Goal: Information Seeking & Learning: Find specific fact

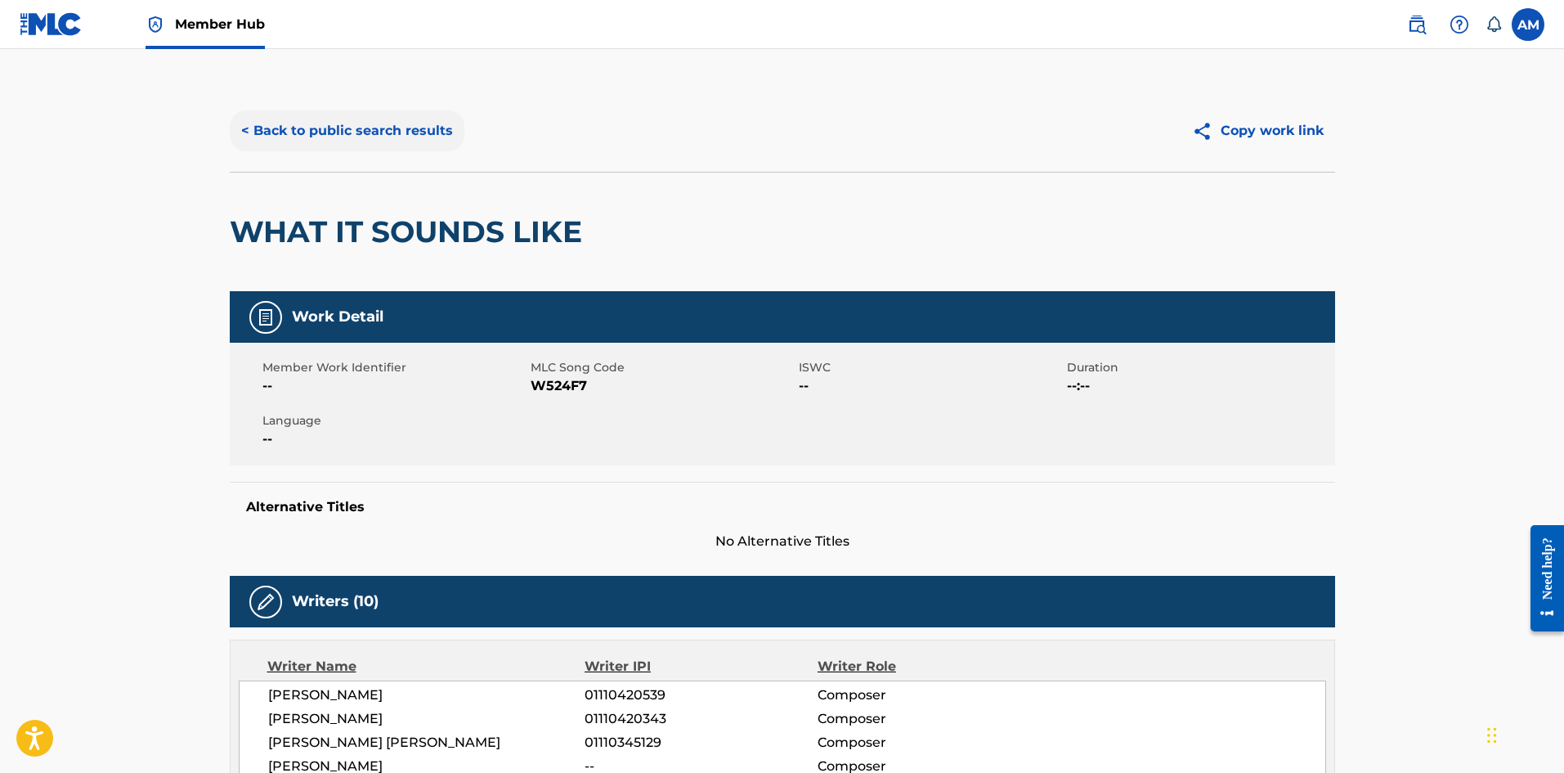
click at [334, 136] on button "< Back to public search results" at bounding box center [347, 130] width 235 height 41
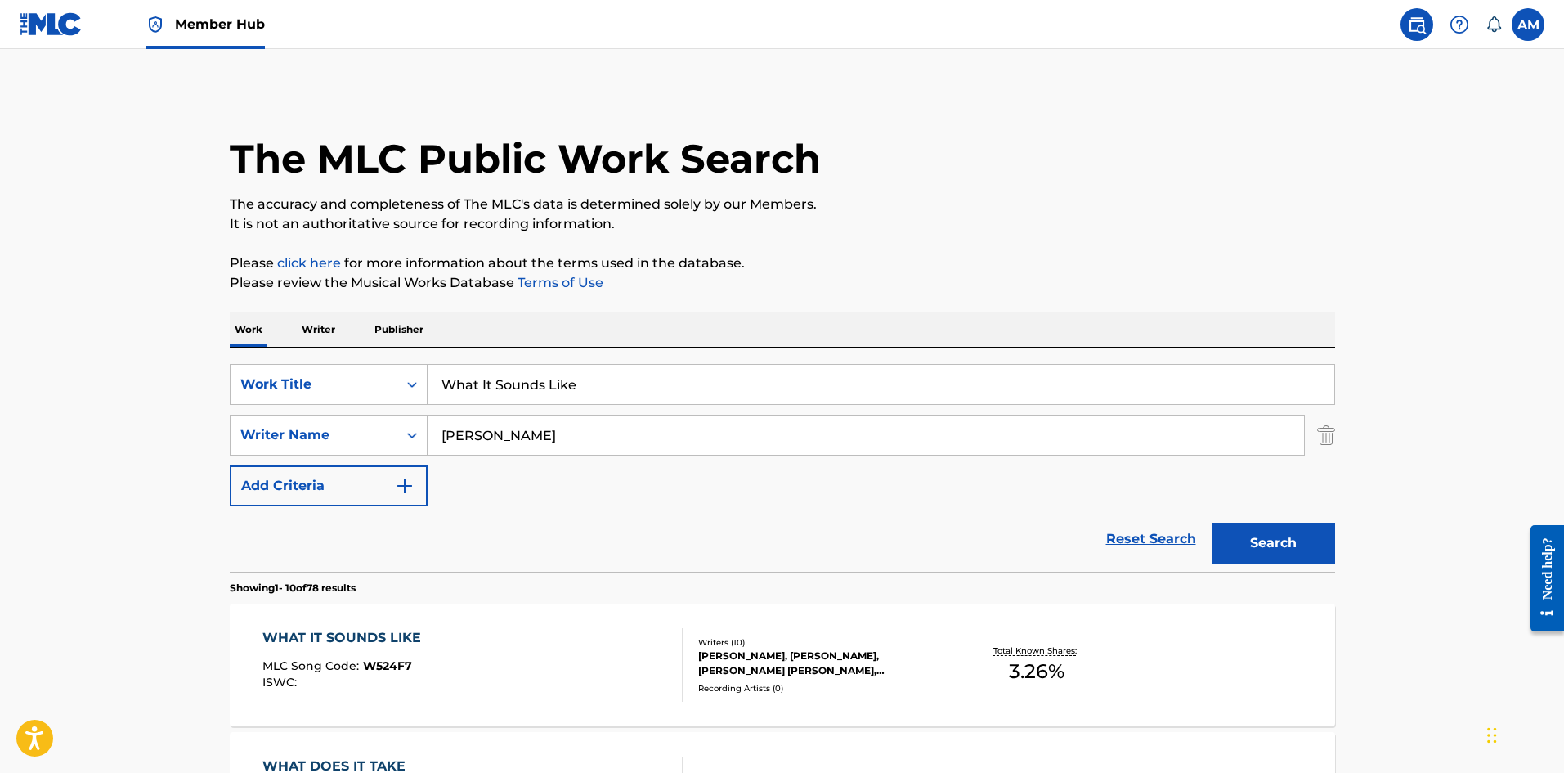
drag, startPoint x: 606, startPoint y: 383, endPoint x: 148, endPoint y: 383, distance: 457.9
paste input "NOSEBLEEDS"
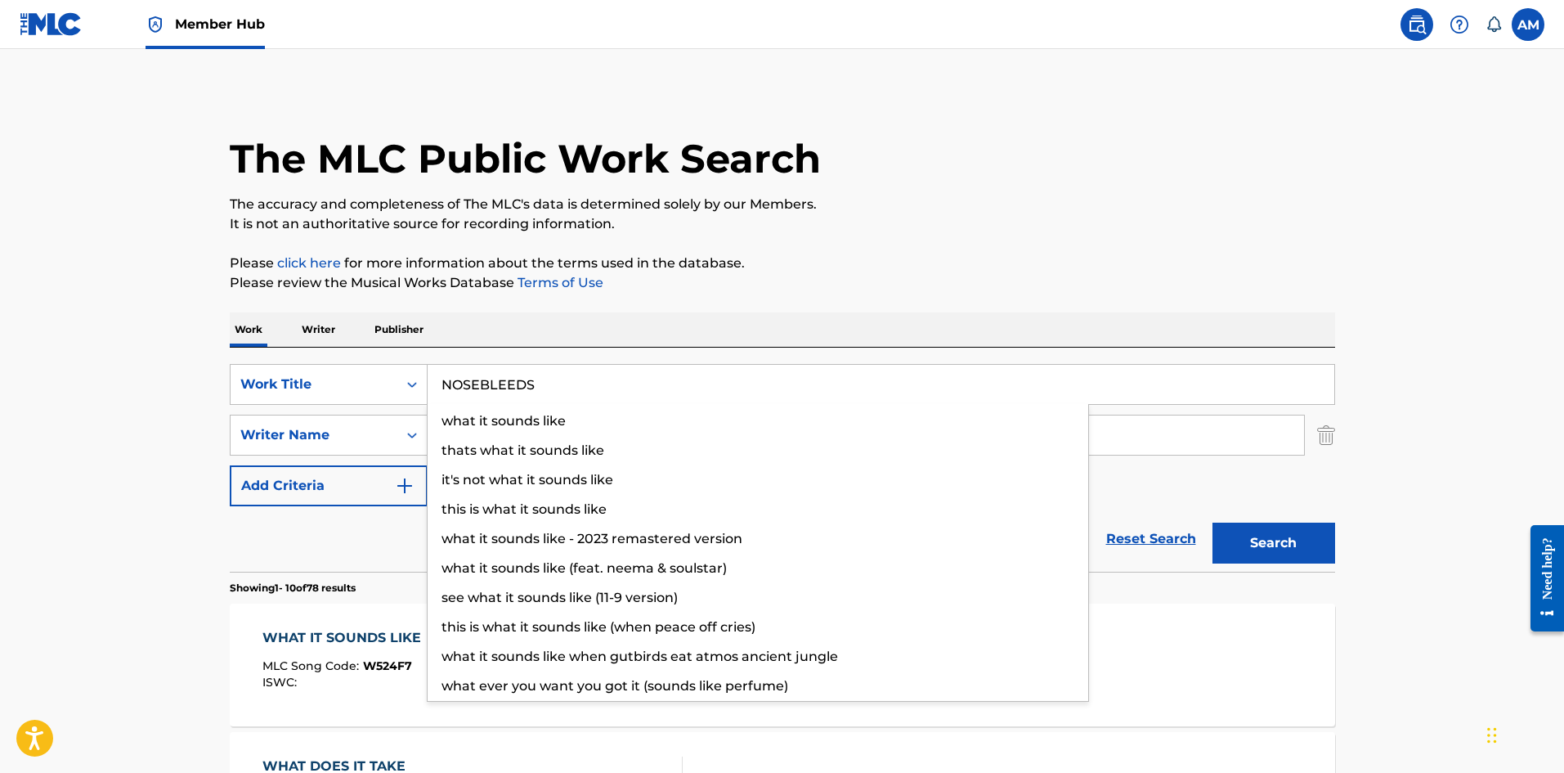
type input "NOSEBLEEDS"
drag, startPoint x: 379, startPoint y: 528, endPoint x: 431, endPoint y: 510, distance: 55.3
click at [380, 528] on div "Reset Search Search" at bounding box center [782, 538] width 1105 height 65
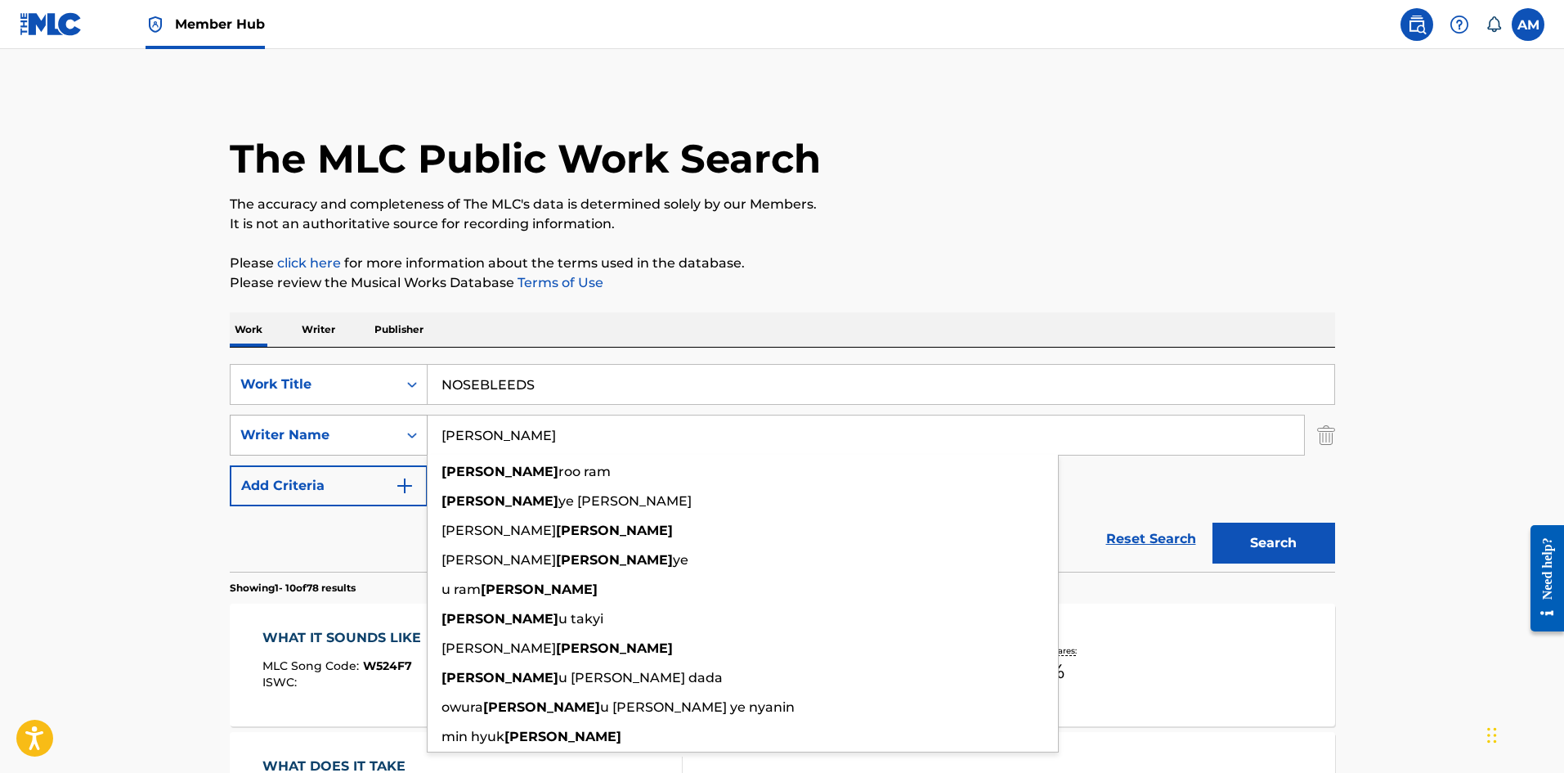
drag, startPoint x: 504, startPoint y: 447, endPoint x: 368, endPoint y: 439, distance: 136.0
click at [365, 446] on div "SearchWithCriteria16834b73-bdb4-4ad5-ae5e-c2435b923a80 Writer Name kwak kwak ro…" at bounding box center [782, 435] width 1105 height 41
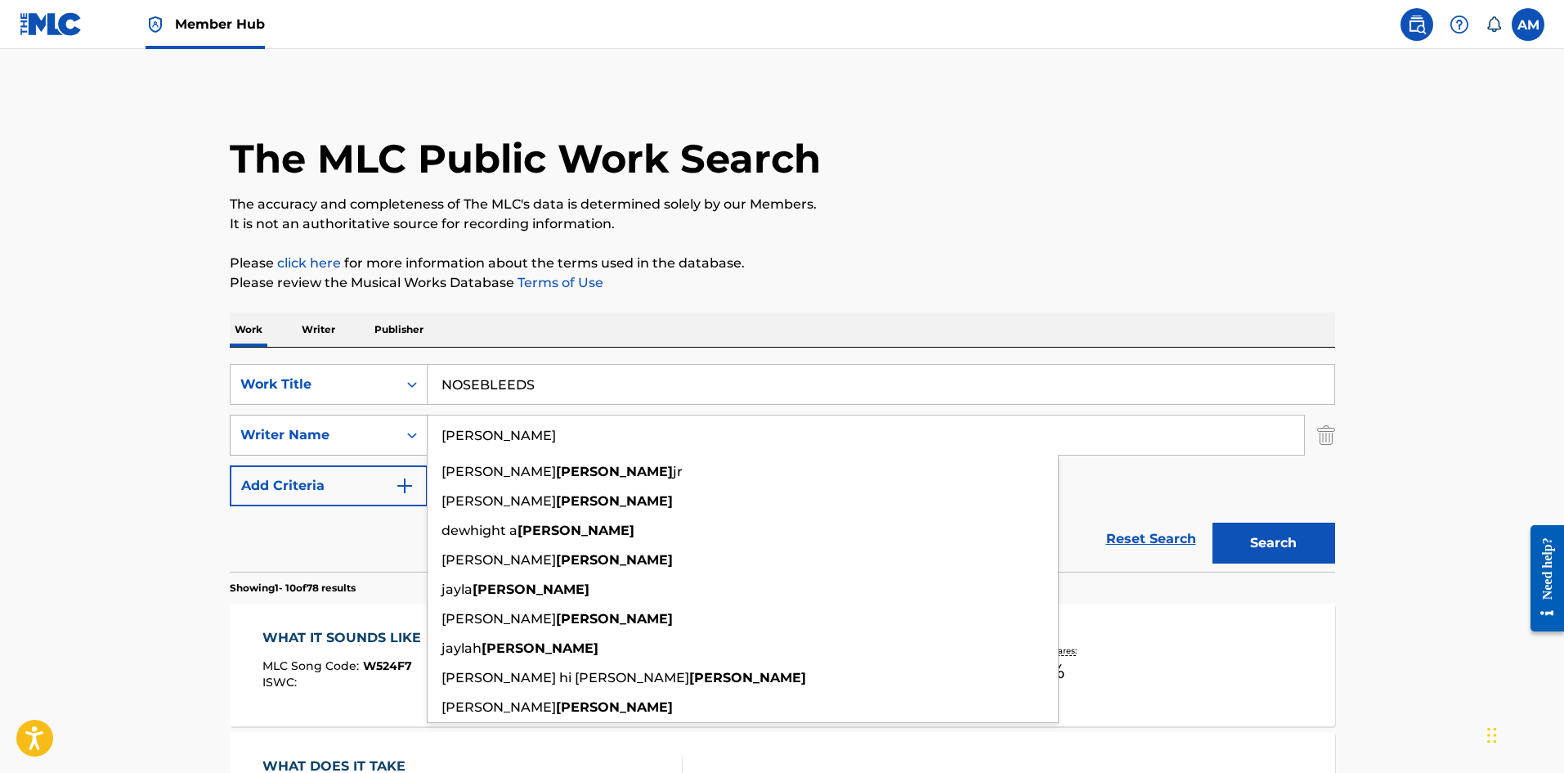
type input "HICKMON"
click at [1213, 522] on button "Search" at bounding box center [1274, 542] width 123 height 41
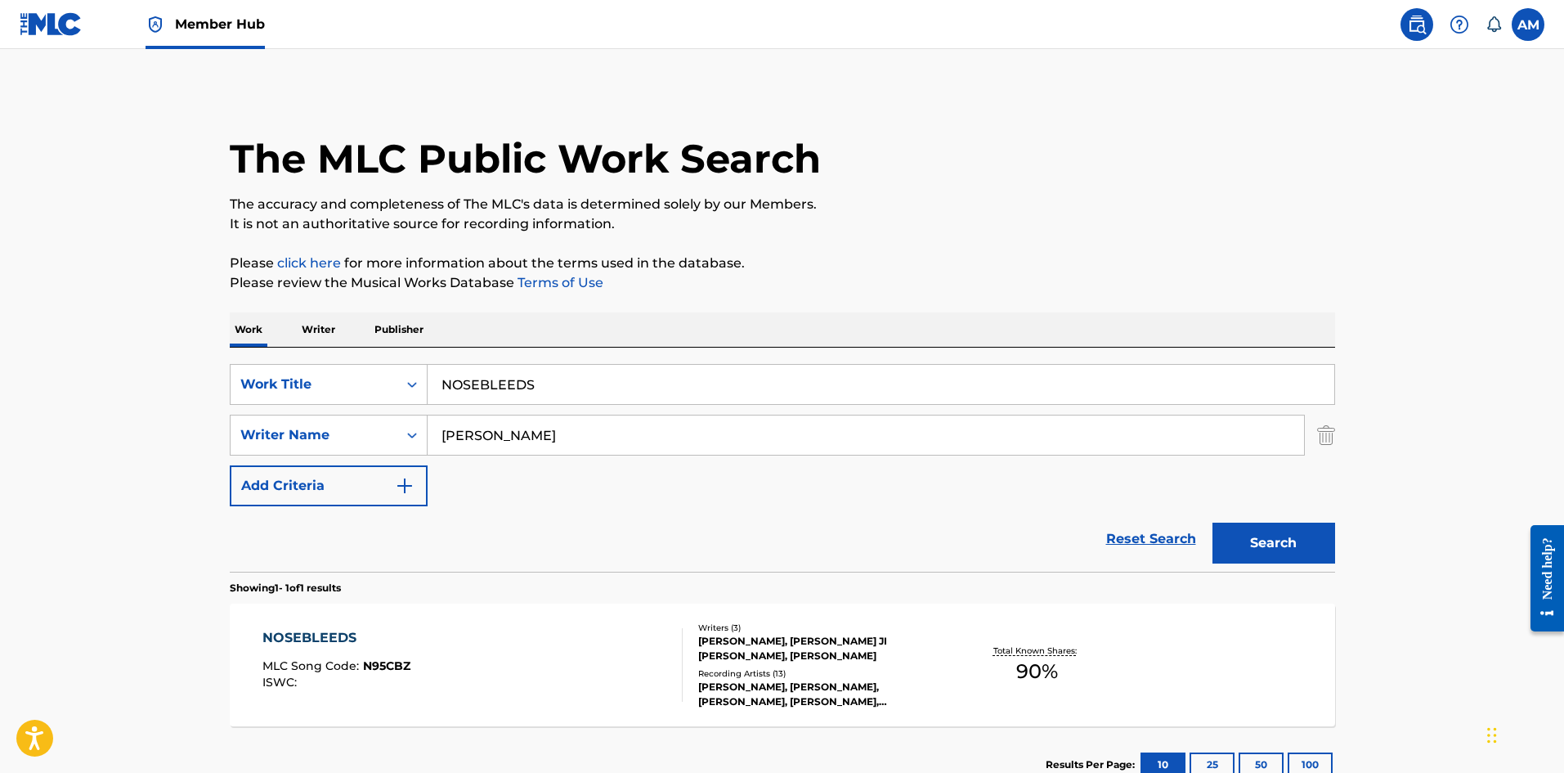
click at [642, 649] on div "NOSEBLEEDS MLC Song Code : N95CBZ ISWC :" at bounding box center [472, 665] width 420 height 74
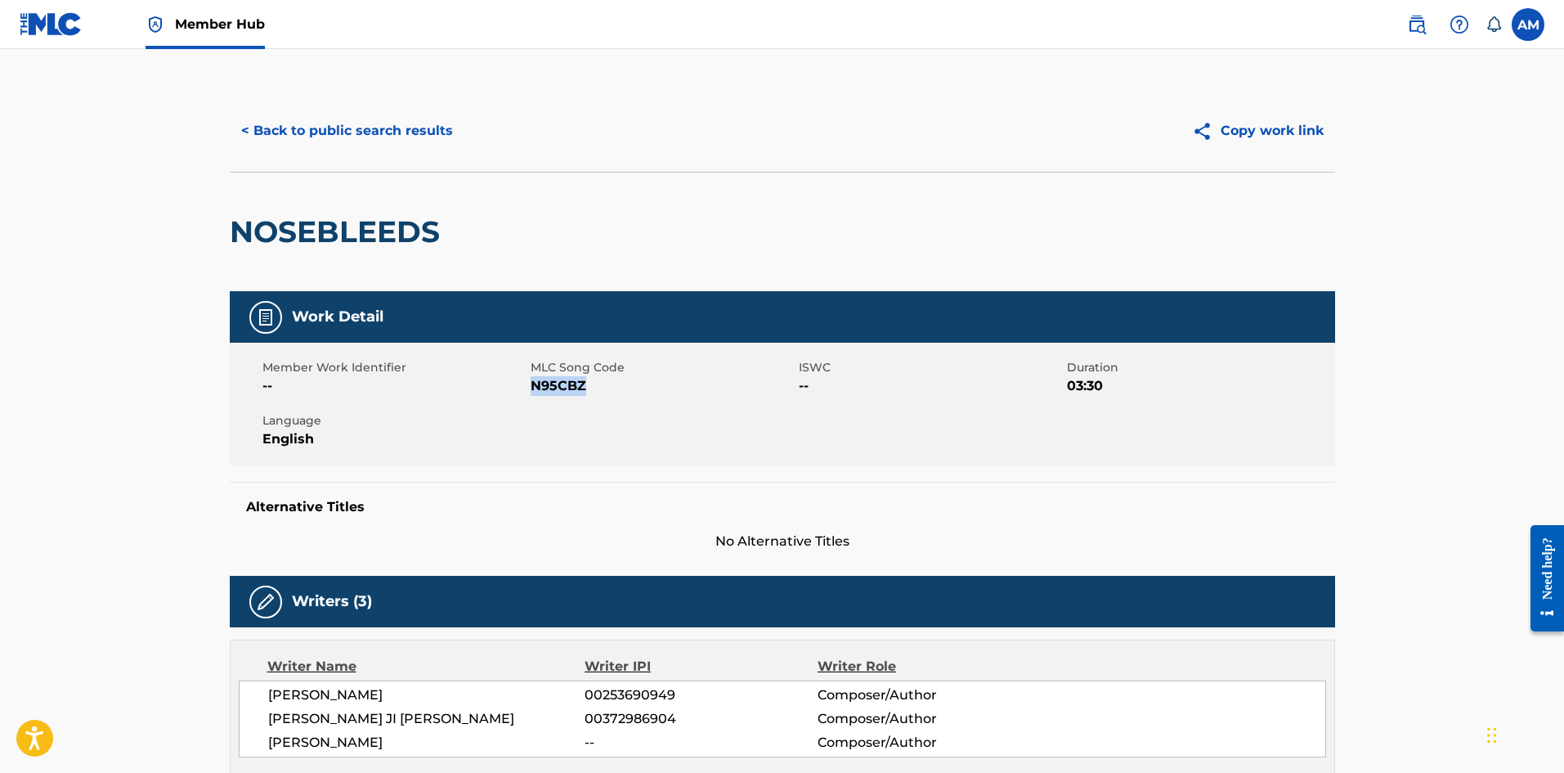
drag, startPoint x: 568, startPoint y: 391, endPoint x: 531, endPoint y: 394, distance: 37.8
click at [531, 394] on span "N95CBZ" at bounding box center [663, 386] width 264 height 20
copy span "N95CBZ"
click at [307, 146] on button "< Back to public search results" at bounding box center [347, 130] width 235 height 41
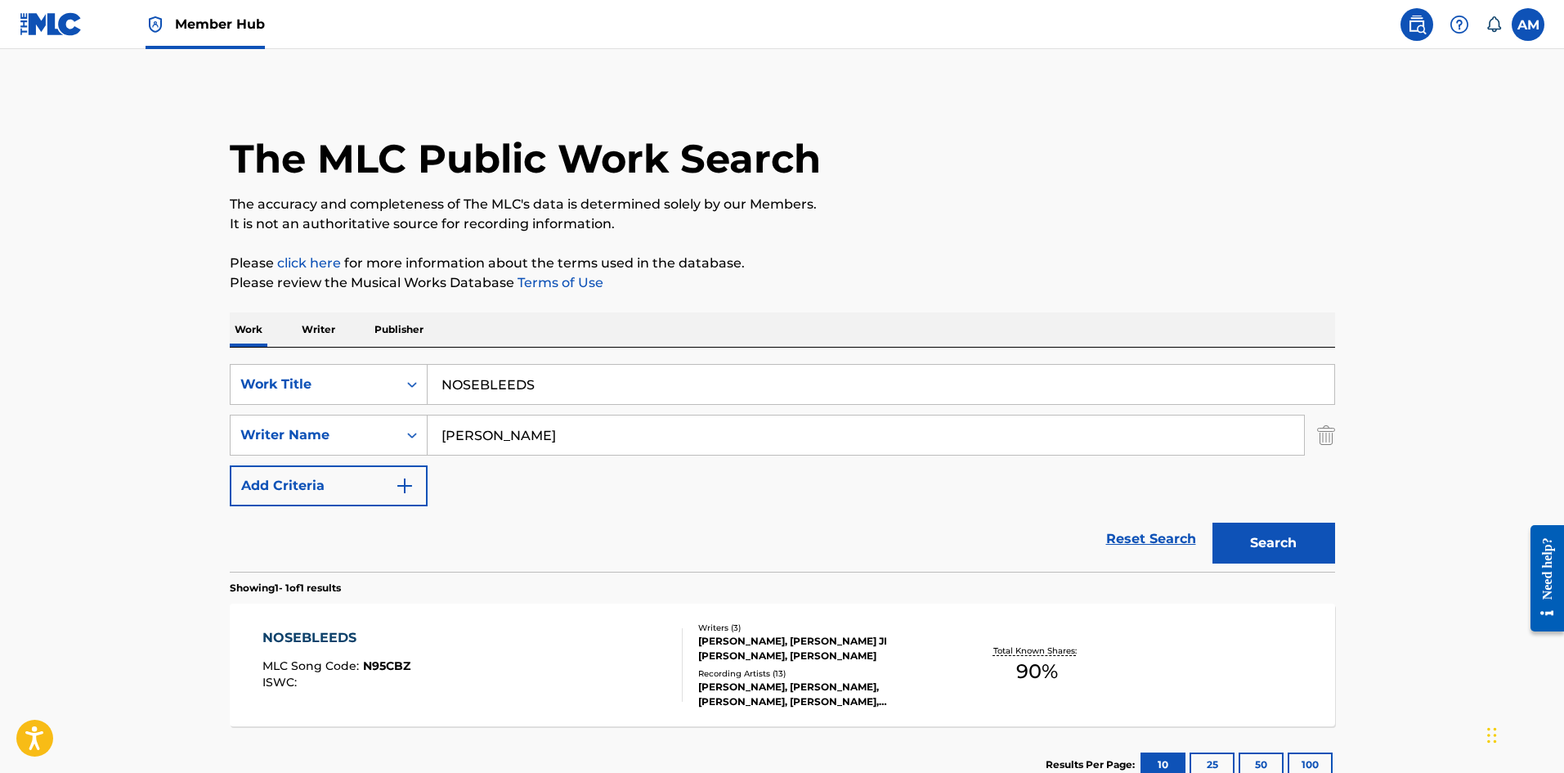
drag, startPoint x: 564, startPoint y: 383, endPoint x: 166, endPoint y: 375, distance: 398.3
click at [167, 375] on main "The MLC Public Work Search The accuracy and completeness of The MLC's data is d…" at bounding box center [782, 430] width 1564 height 762
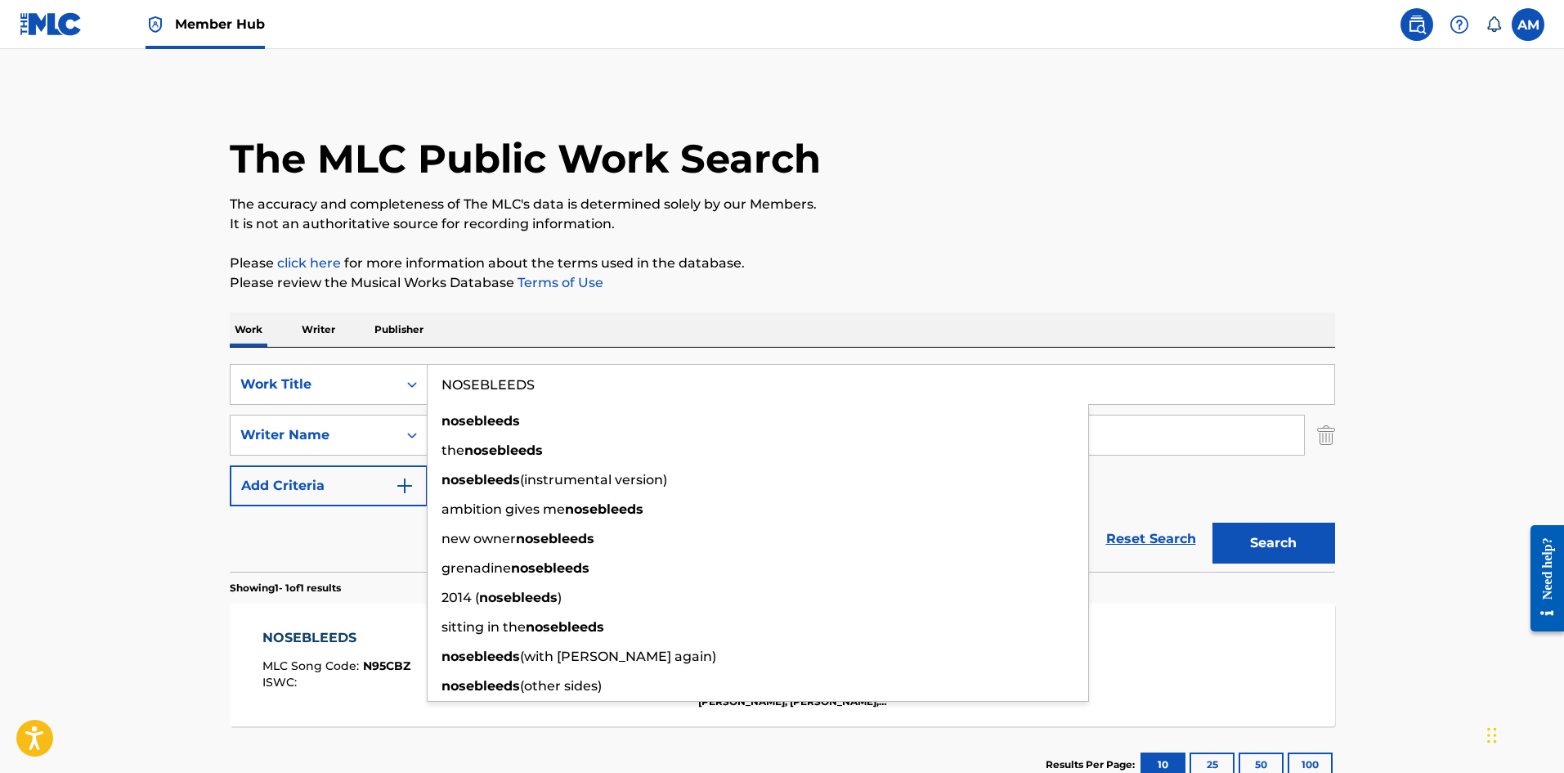
paste input "GIRL"
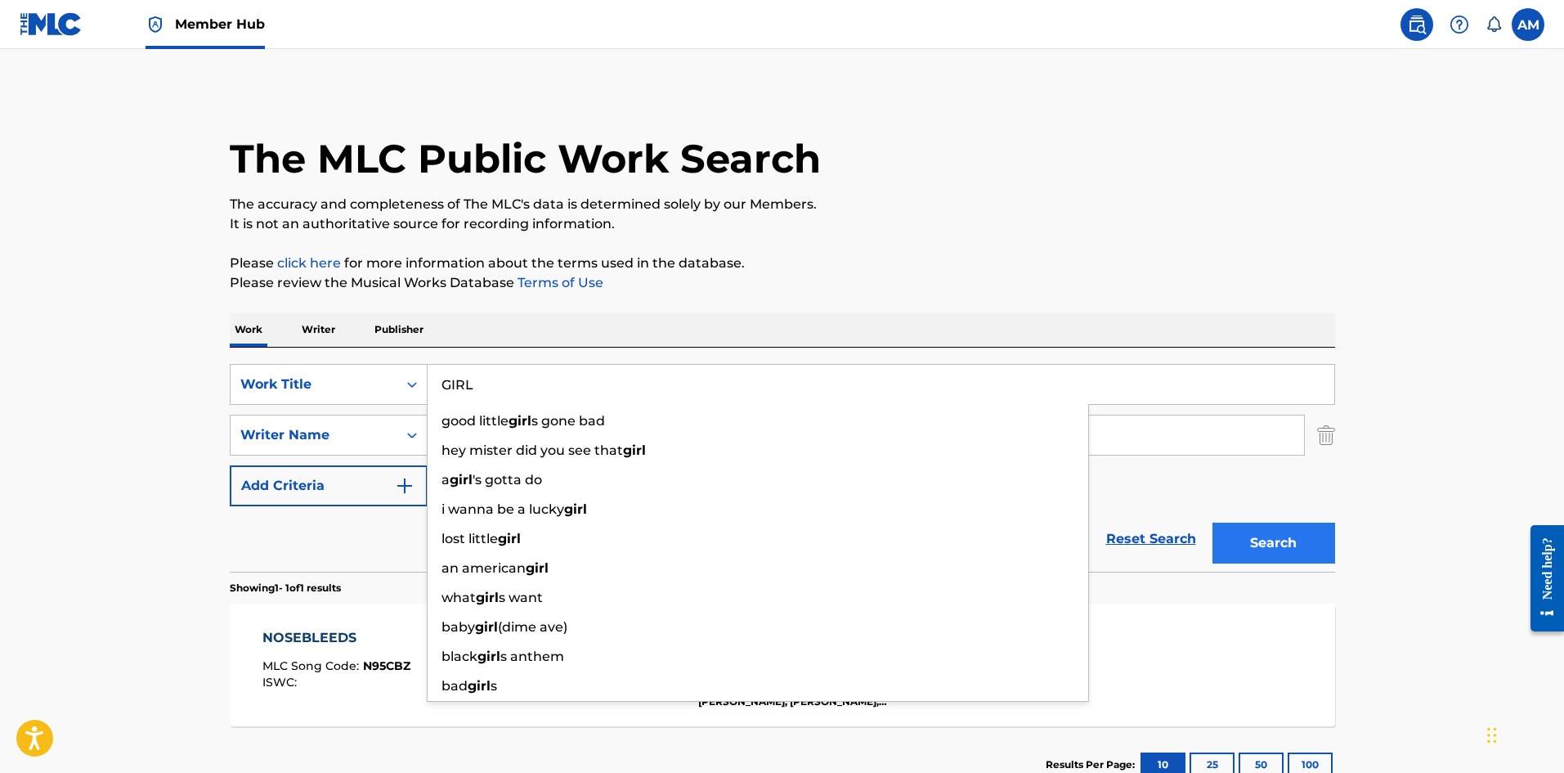
type input "GIRL"
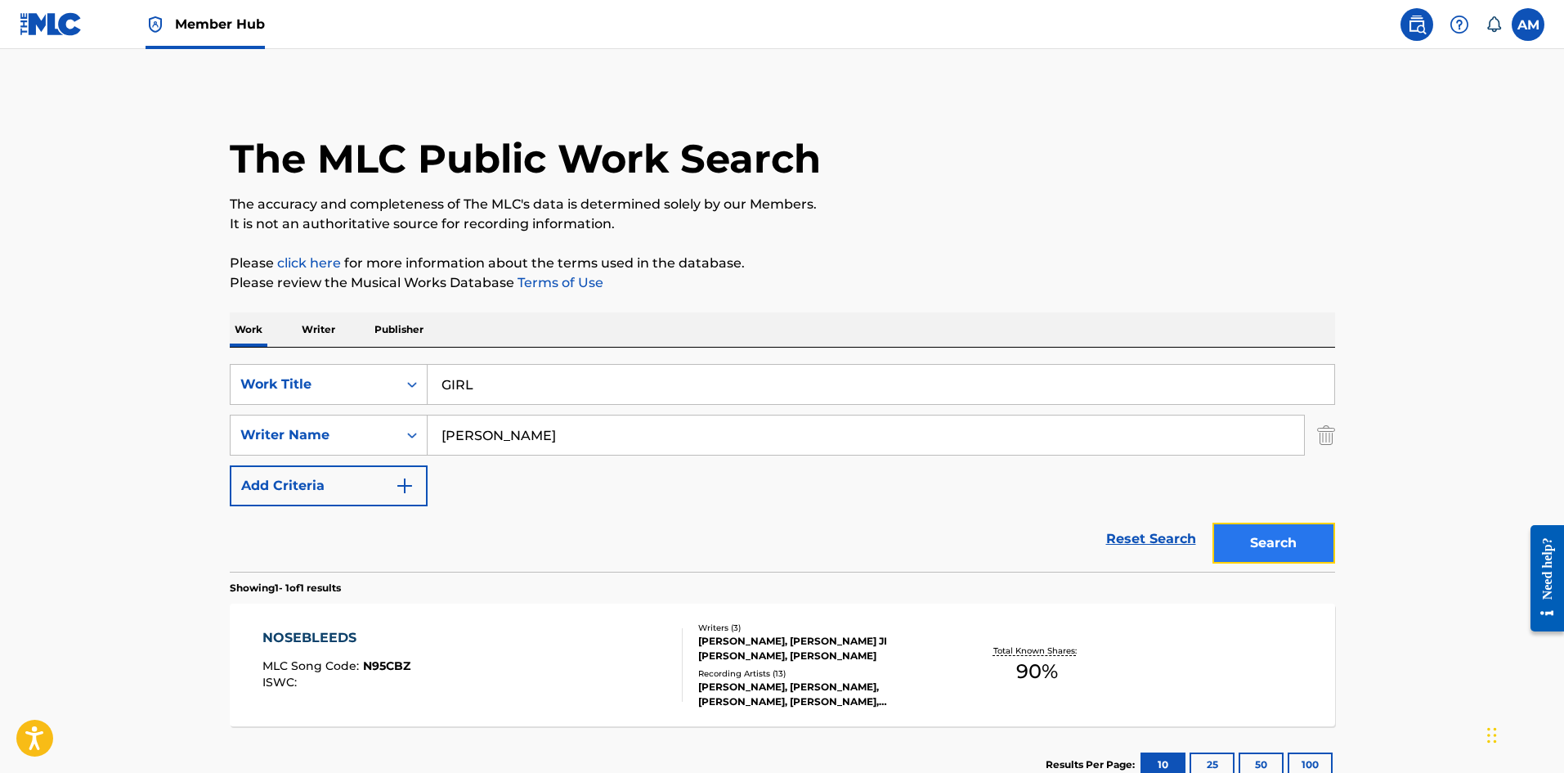
click at [1302, 539] on button "Search" at bounding box center [1274, 542] width 123 height 41
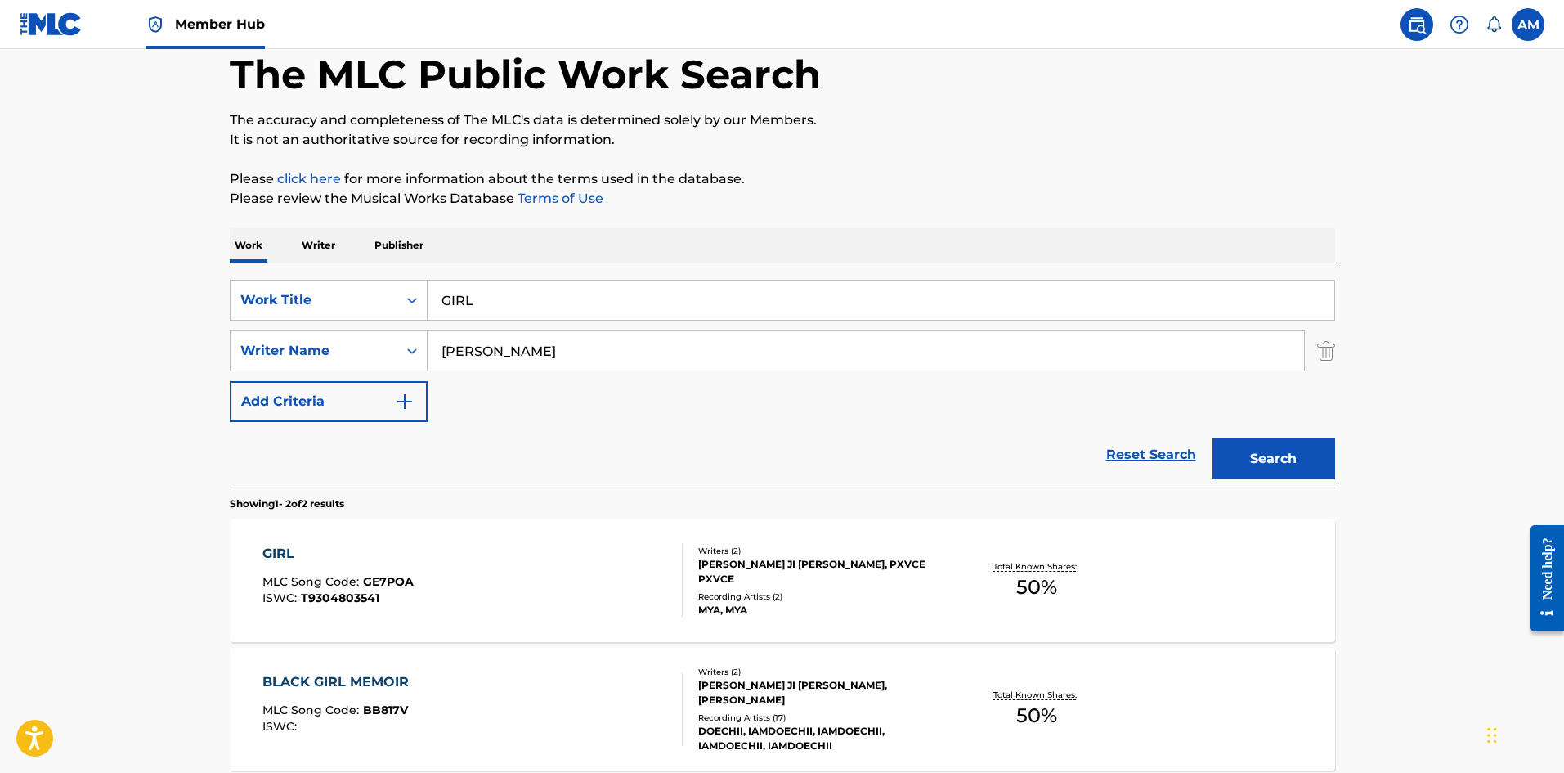
scroll to position [164, 0]
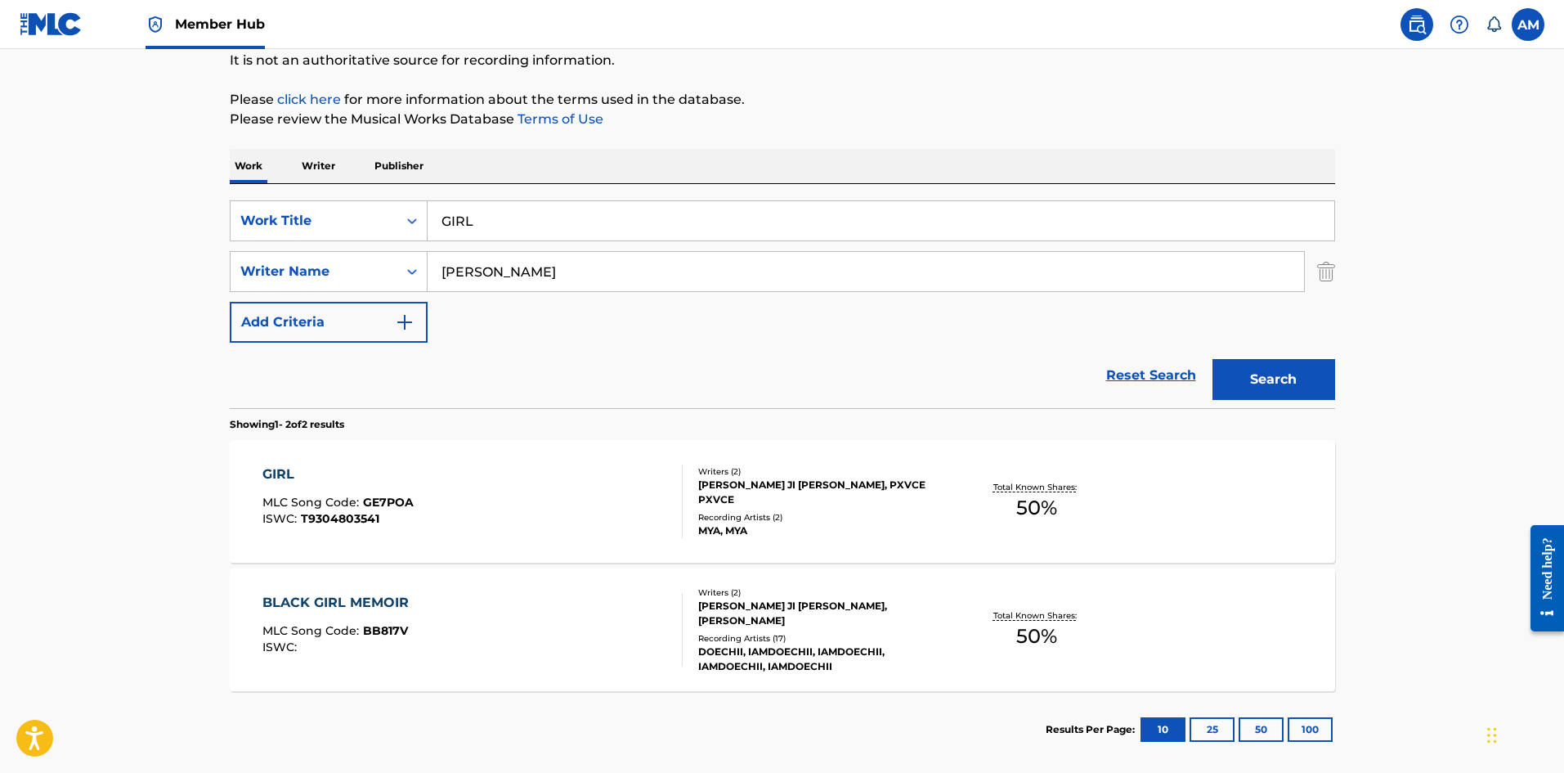
click at [639, 508] on div "GIRL MLC Song Code : GE7POA ISWC : T9304803541" at bounding box center [472, 501] width 420 height 74
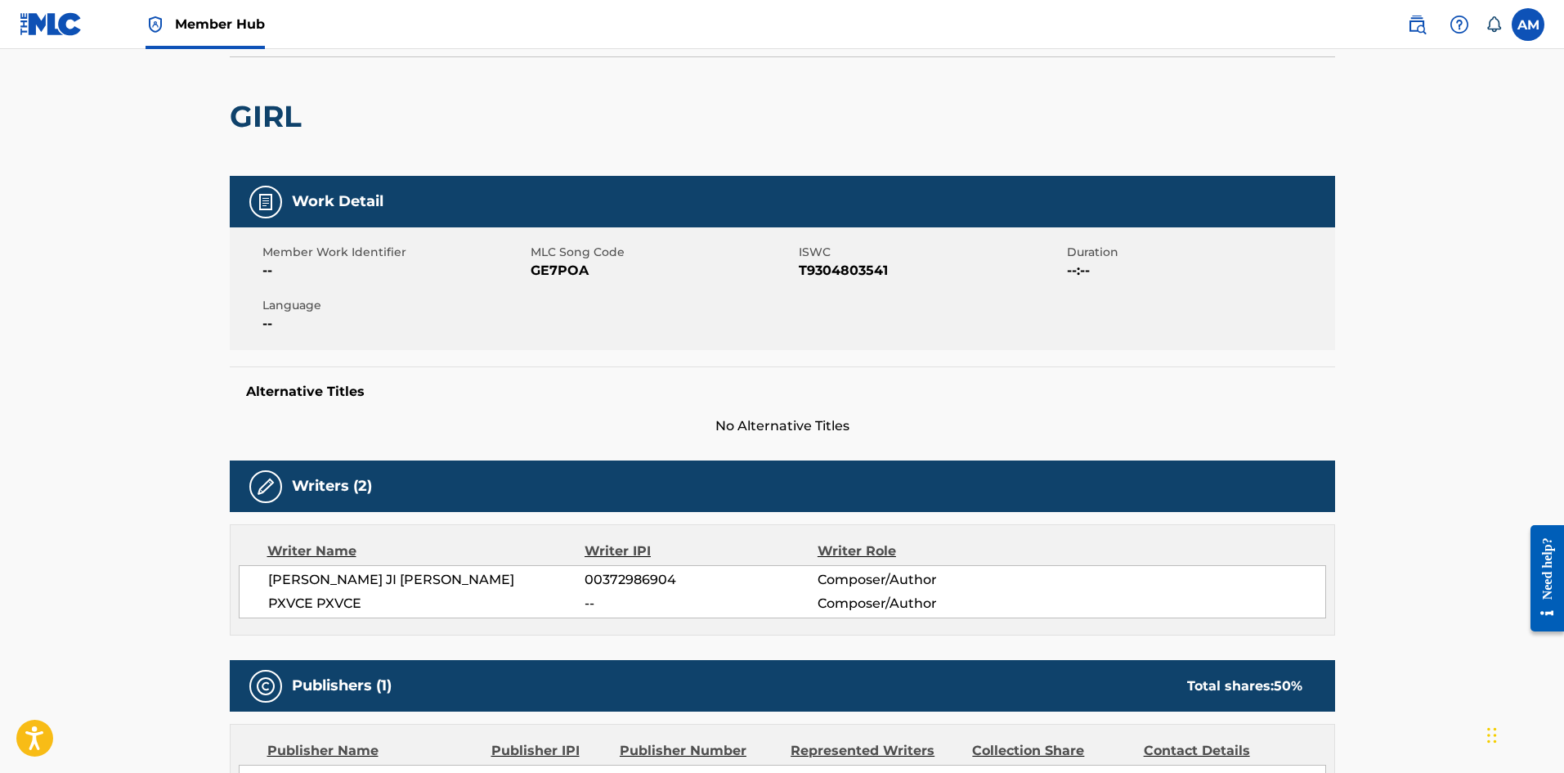
scroll to position [82, 0]
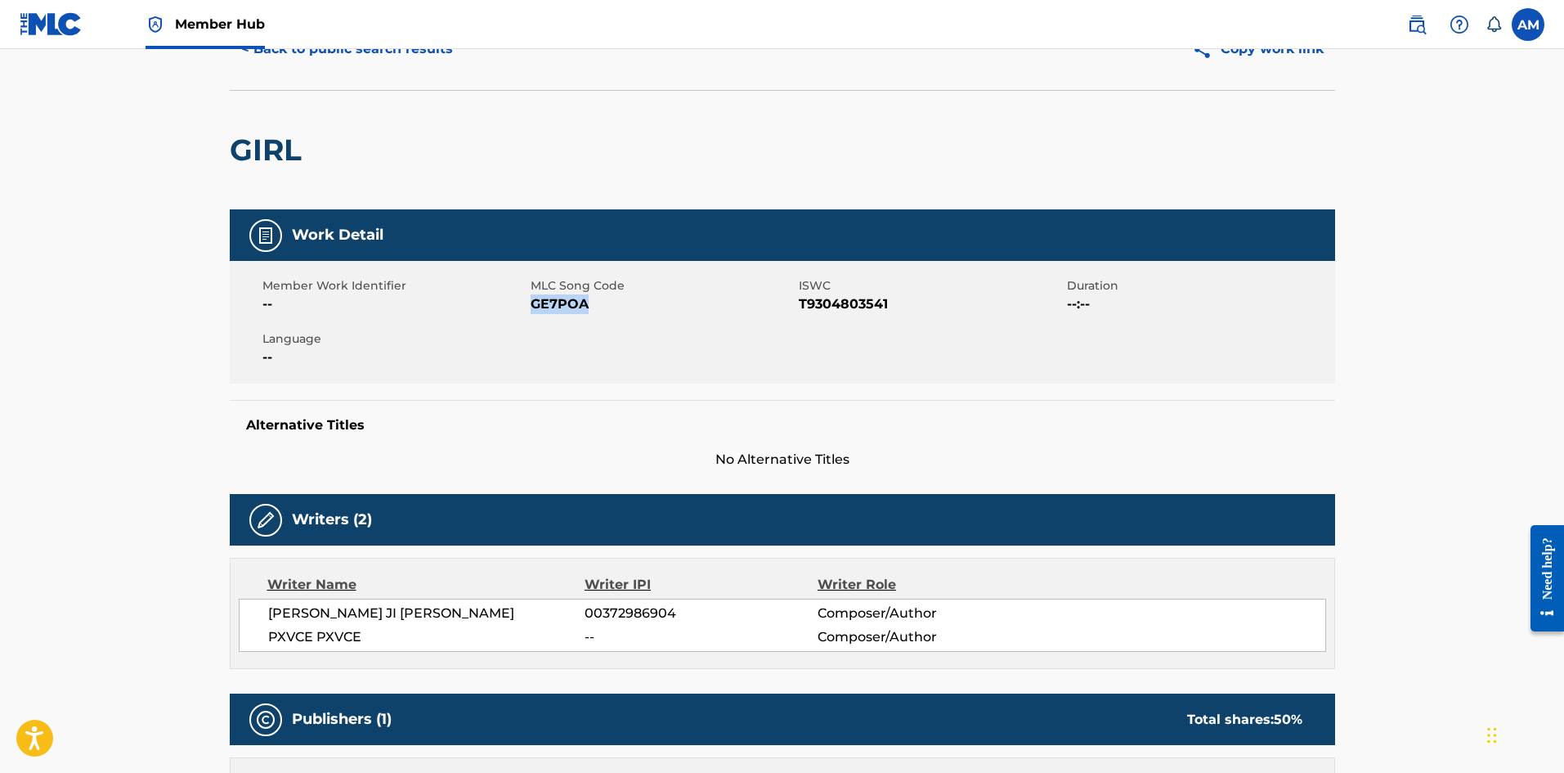
drag, startPoint x: 599, startPoint y: 308, endPoint x: 534, endPoint y: 308, distance: 65.4
click at [534, 308] on span "GE7POA" at bounding box center [663, 304] width 264 height 20
copy span "GE7POA"
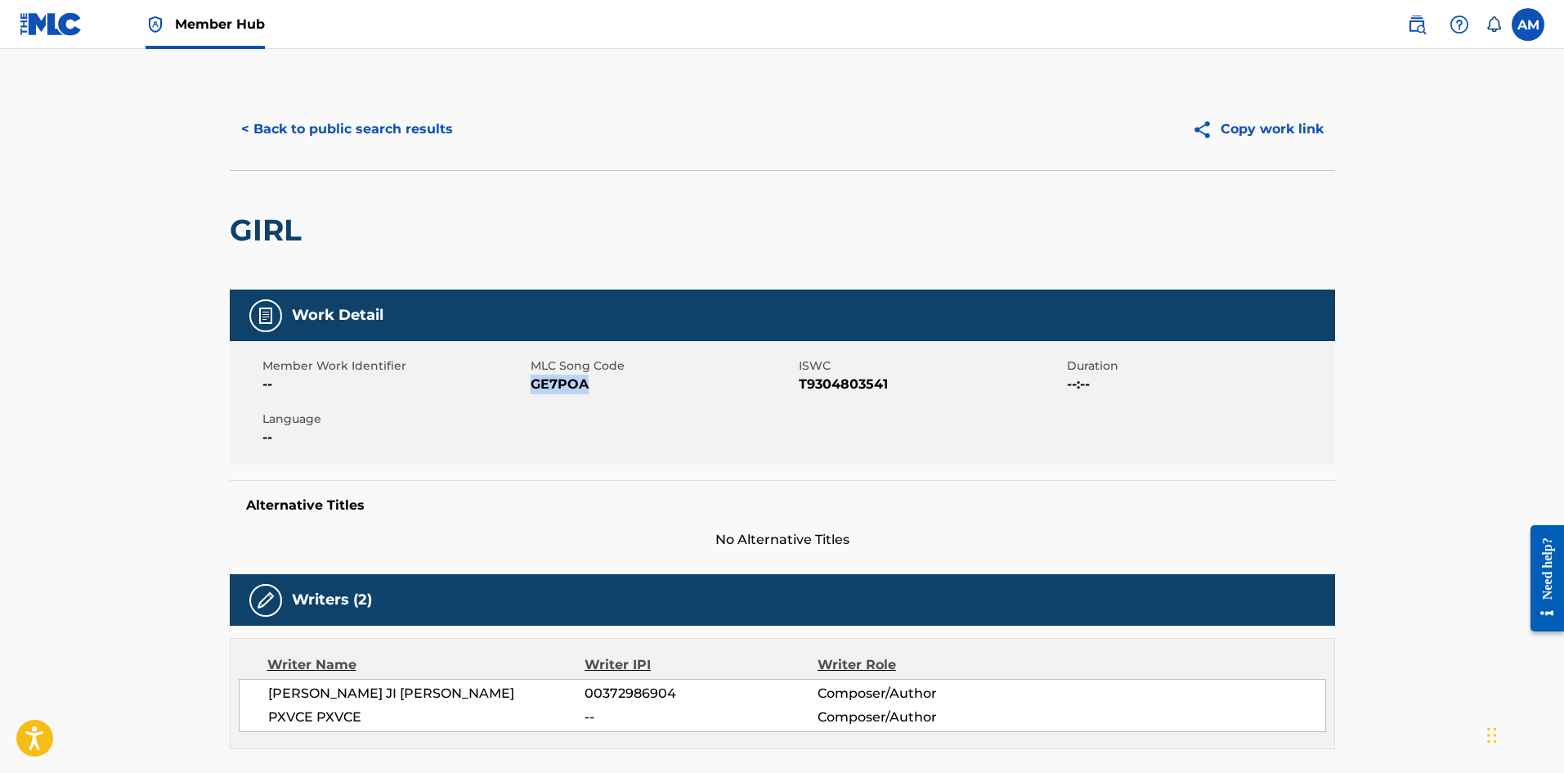
scroll to position [0, 0]
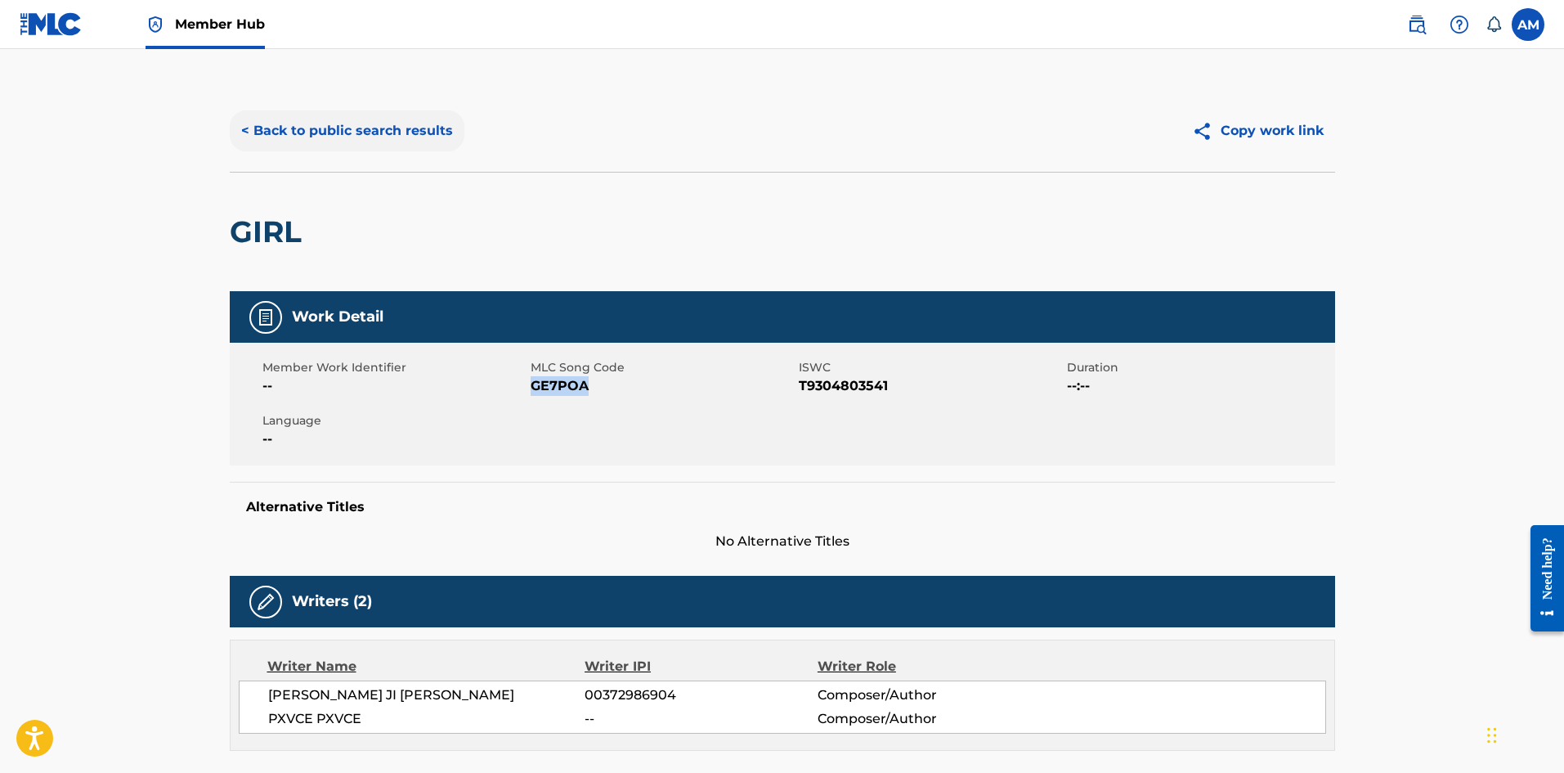
click at [309, 137] on button "< Back to public search results" at bounding box center [347, 130] width 235 height 41
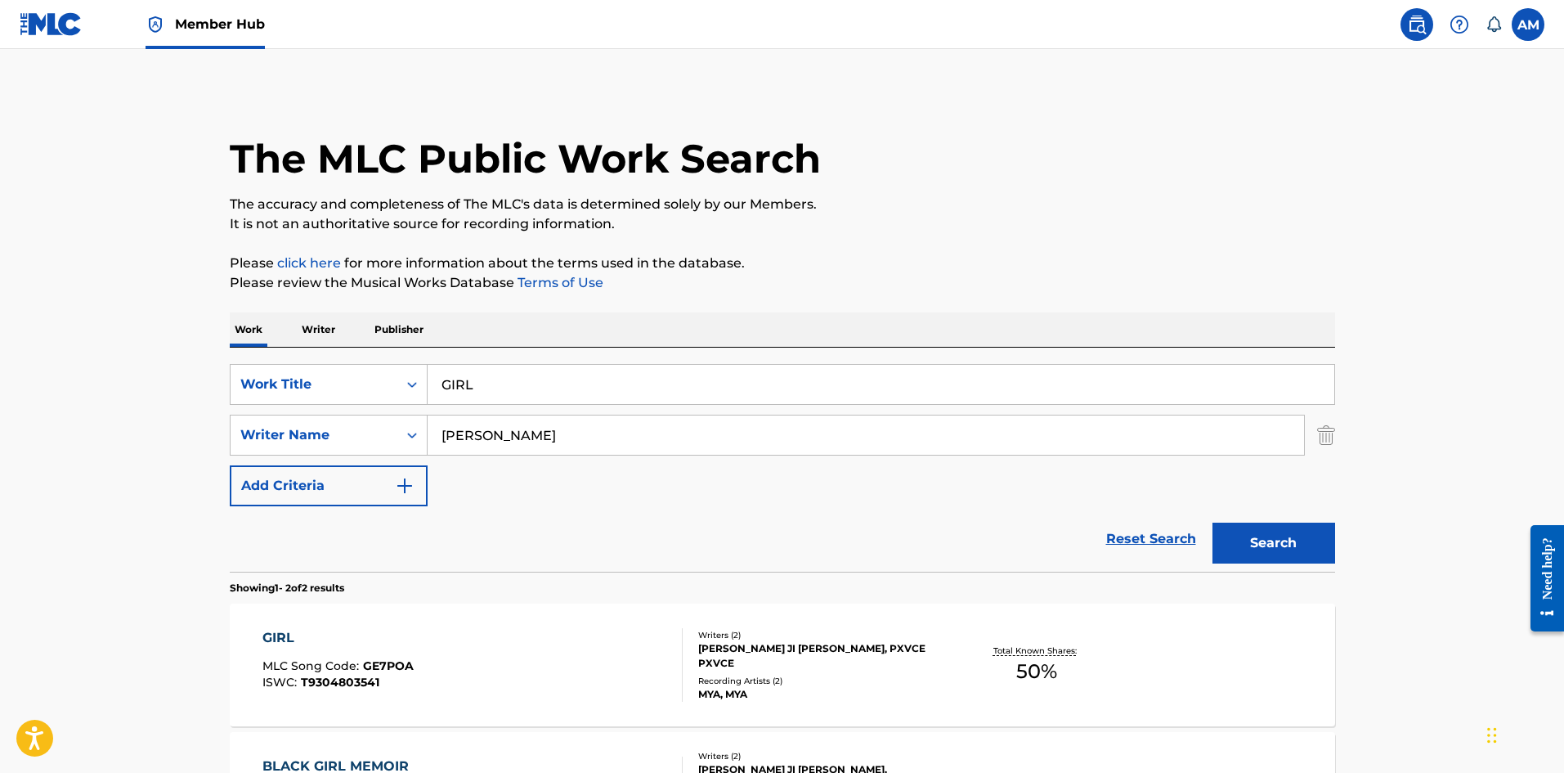
scroll to position [152, 0]
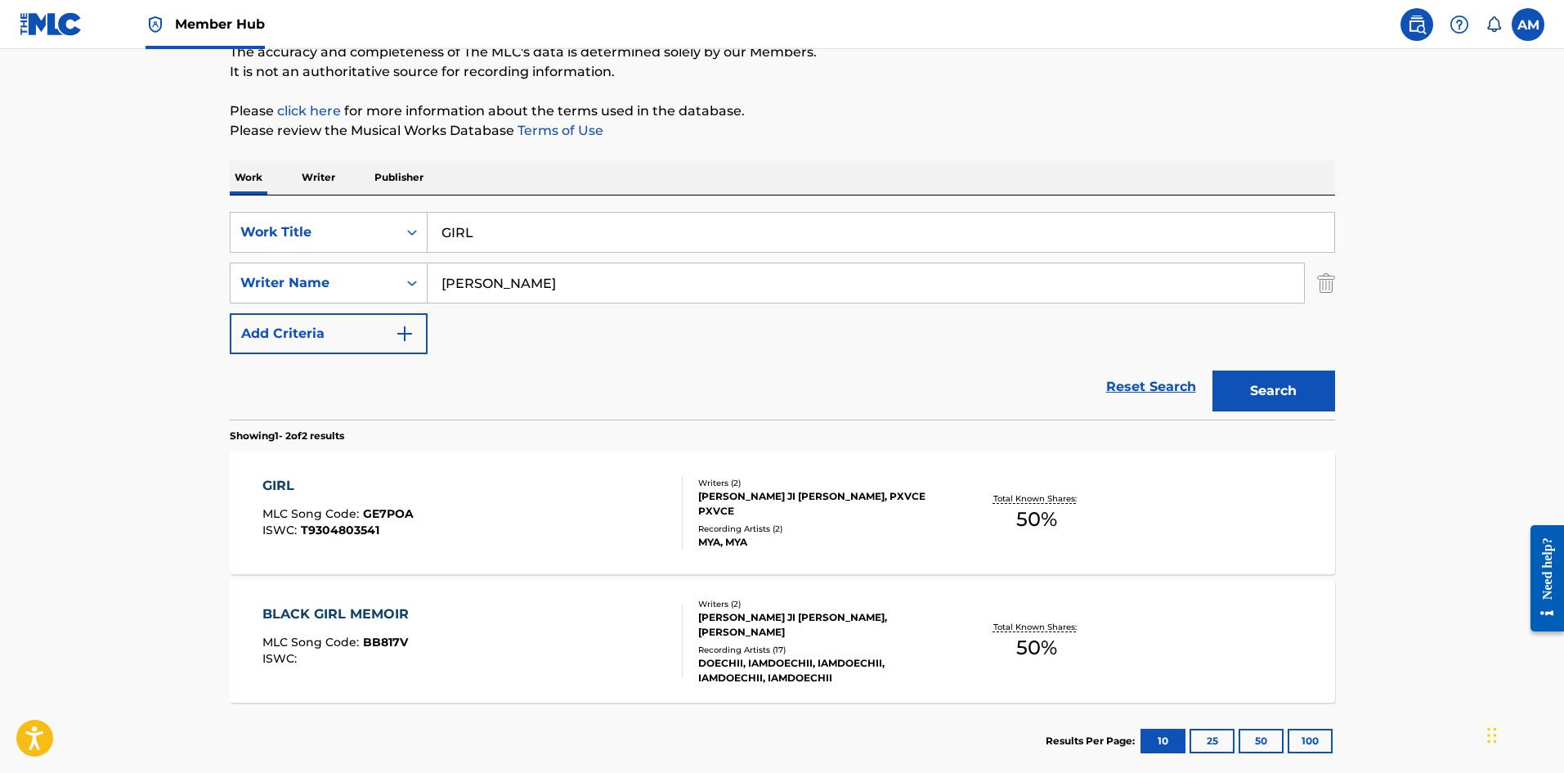
click at [488, 238] on input "GIRL" at bounding box center [881, 232] width 907 height 39
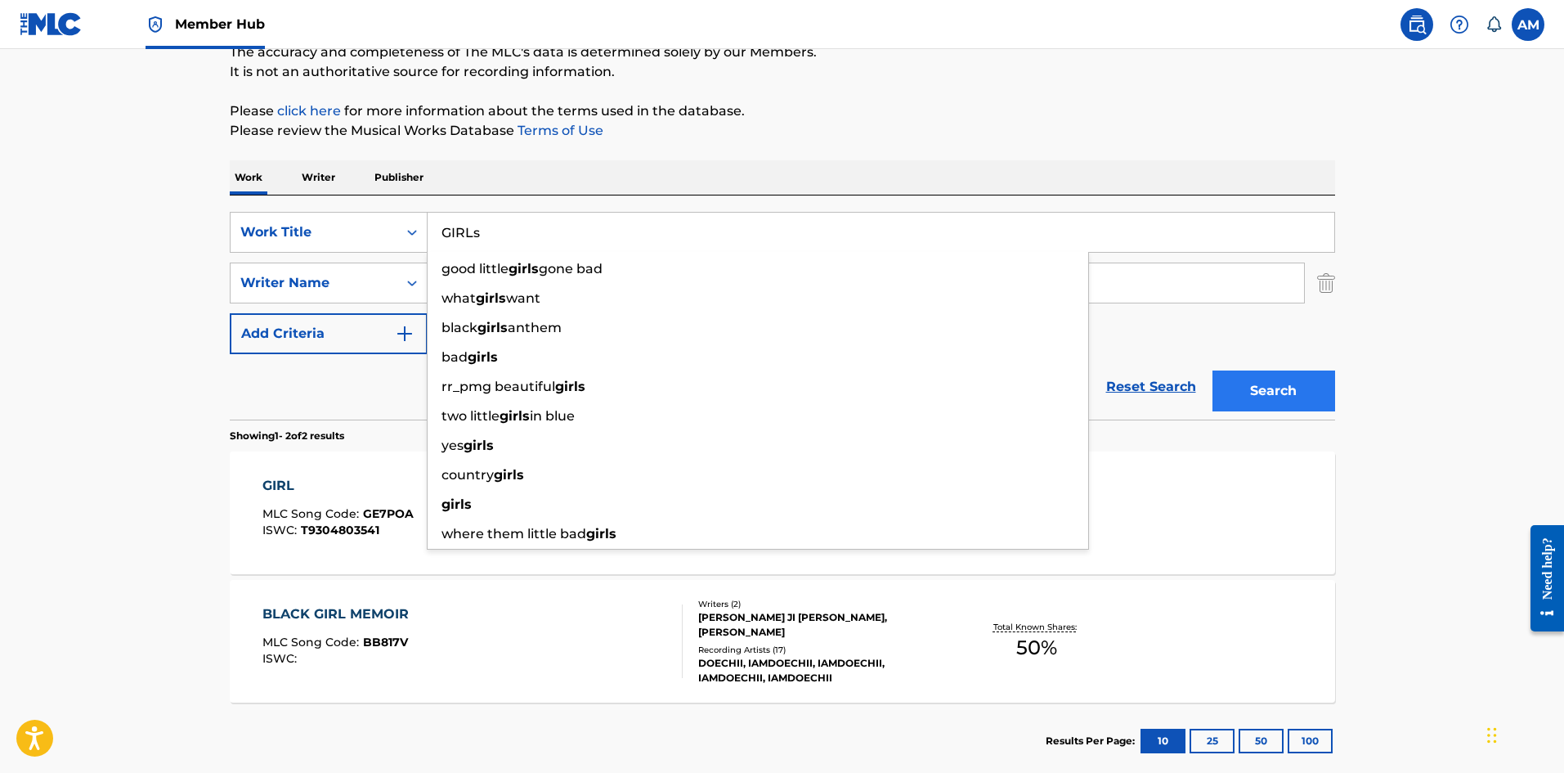
type input "GIRLs"
click at [1313, 382] on button "Search" at bounding box center [1274, 390] width 123 height 41
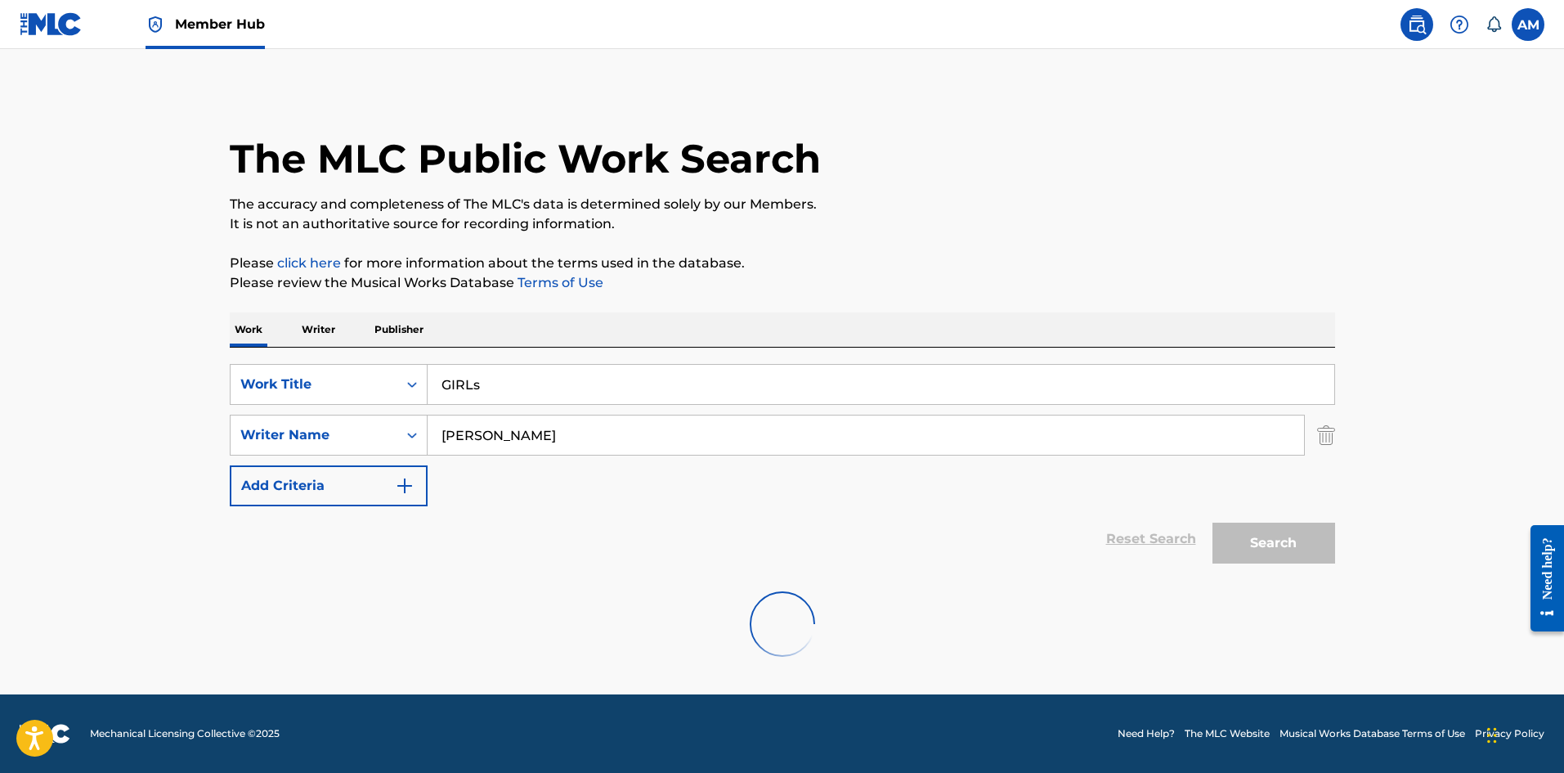
scroll to position [0, 0]
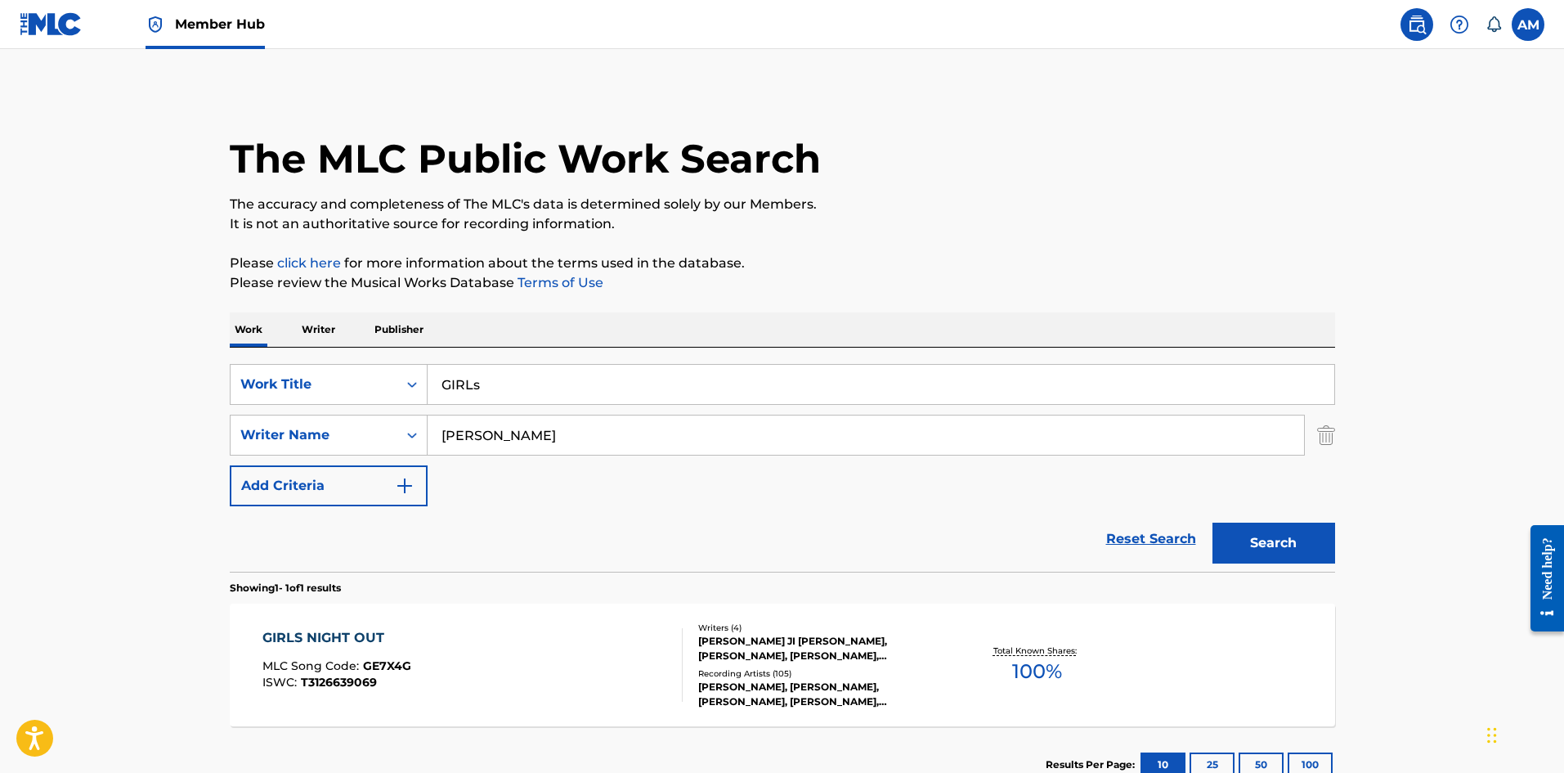
click at [521, 676] on div "GIRLS NIGHT OUT MLC Song Code : GE7X4G ISWC : T3126639069" at bounding box center [472, 665] width 420 height 74
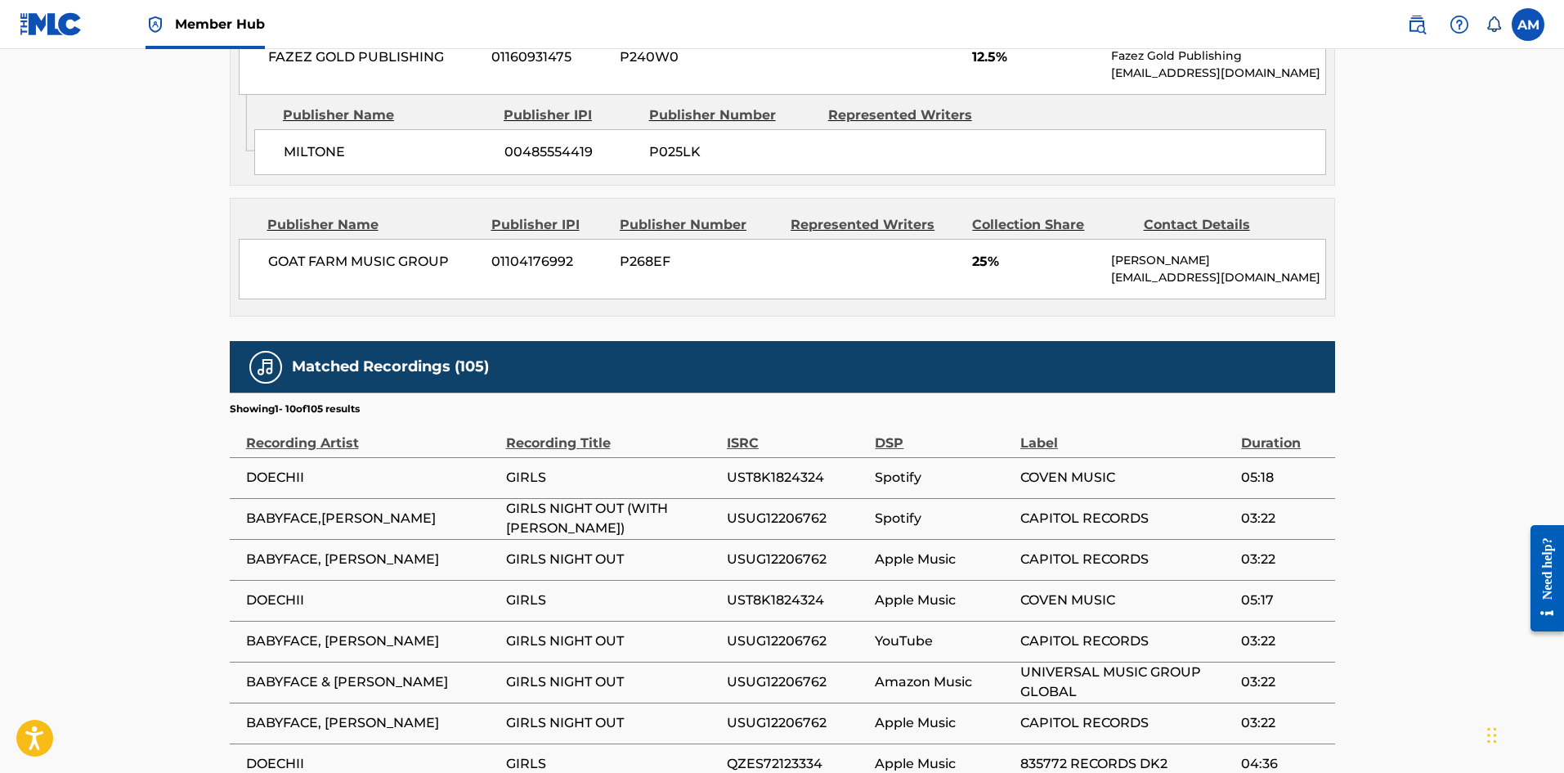
scroll to position [1694, 0]
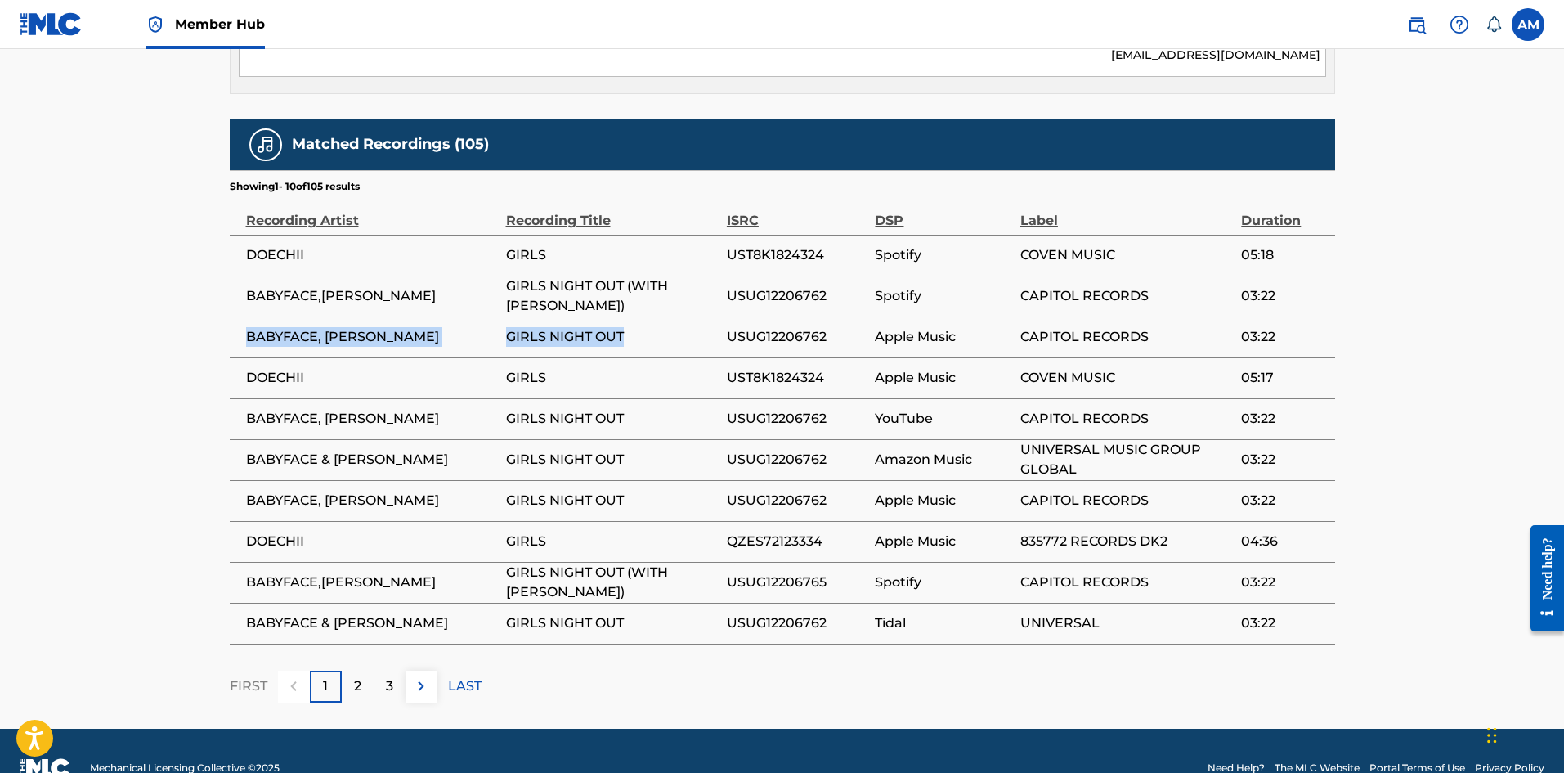
drag, startPoint x: 655, startPoint y: 302, endPoint x: 249, endPoint y: 309, distance: 406.4
click at [249, 316] on tr "BABYFACE, DOECHII GIRLS NIGHT OUT USUG12206762 Apple Music CAPITOL RECORDS 03:22" at bounding box center [782, 336] width 1105 height 41
copy tr "BABYFACE, DOECHII GIRLS NIGHT OUT"
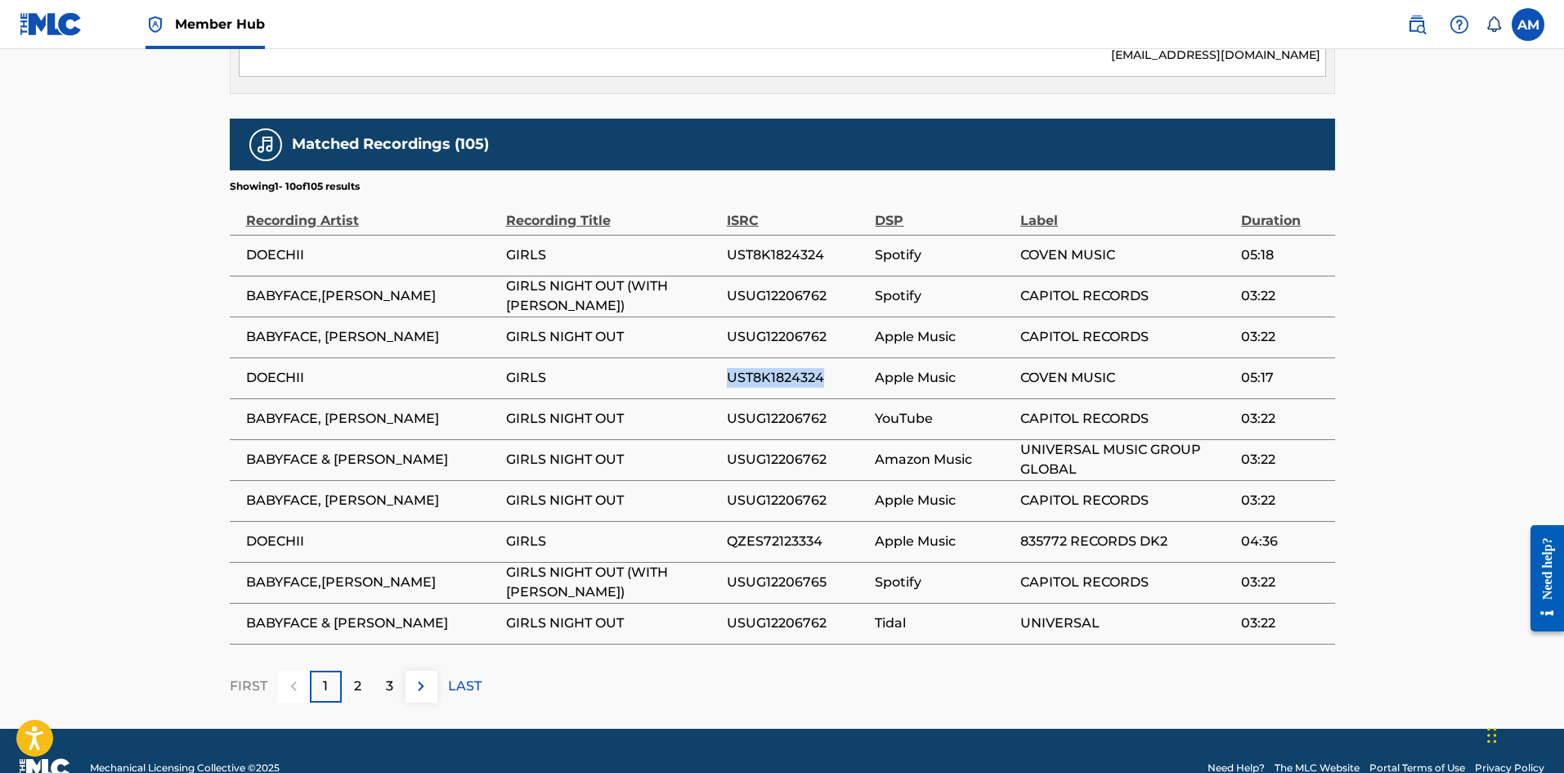
drag, startPoint x: 827, startPoint y: 341, endPoint x: 726, endPoint y: 338, distance: 101.4
click at [727, 368] on span "UST8K1824324" at bounding box center [797, 378] width 141 height 20
click at [358, 676] on p "2" at bounding box center [357, 686] width 7 height 20
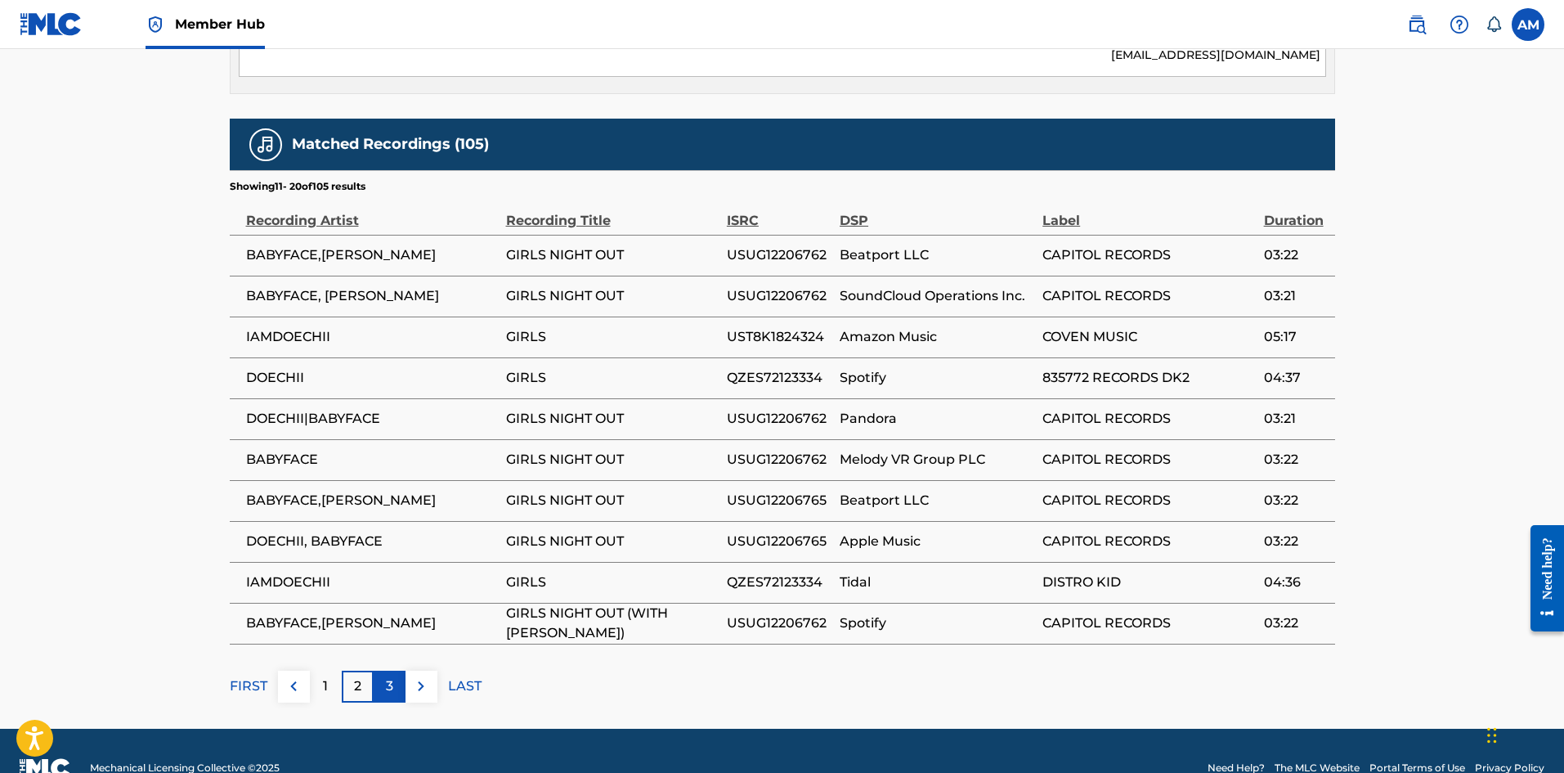
click at [392, 676] on p "3" at bounding box center [389, 686] width 7 height 20
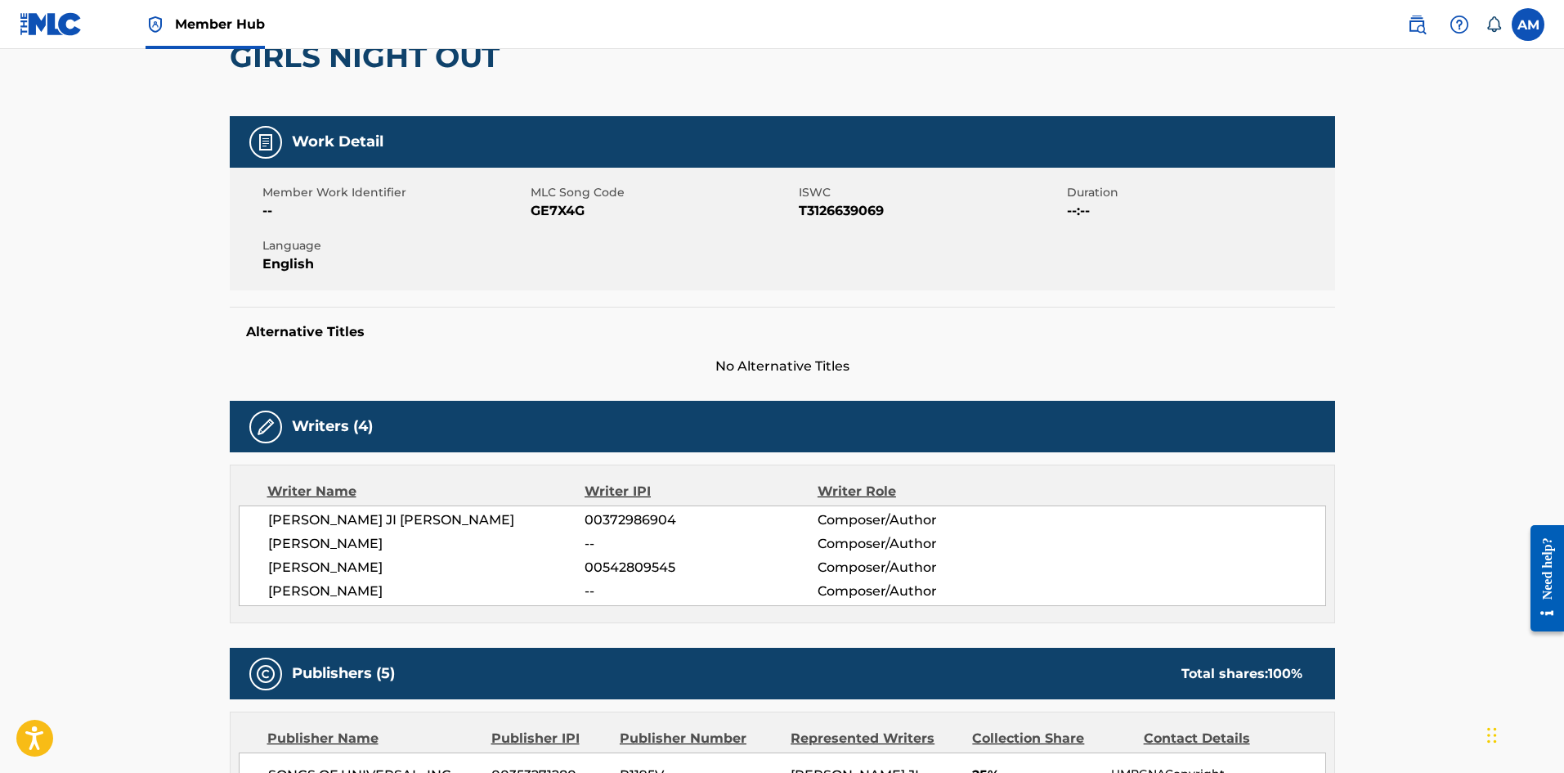
scroll to position [0, 0]
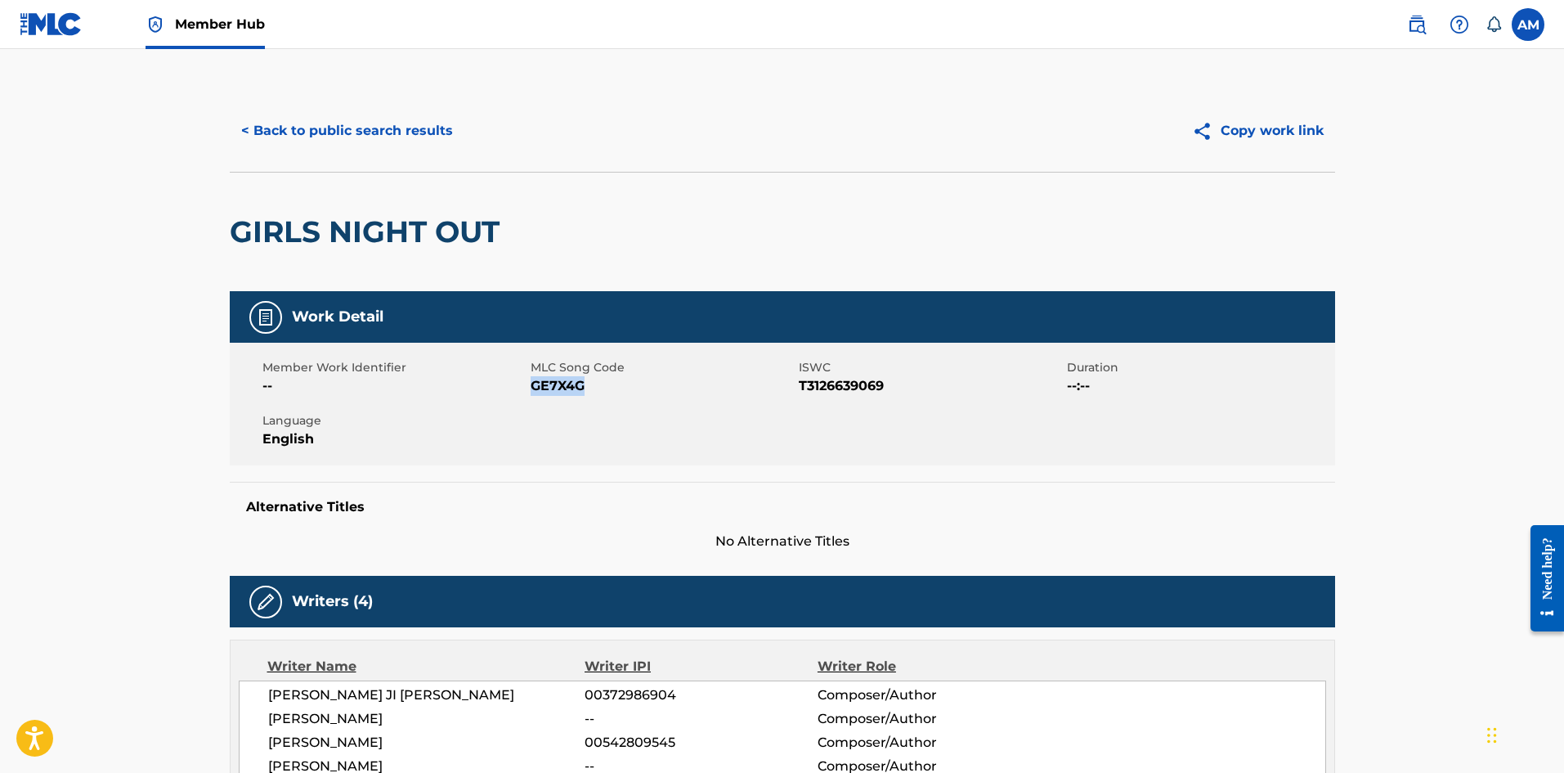
drag, startPoint x: 558, startPoint y: 385, endPoint x: 530, endPoint y: 385, distance: 27.8
click at [531, 385] on span "GE7X4G" at bounding box center [663, 386] width 264 height 20
copy span "GE7X4G"
click at [366, 130] on button "< Back to public search results" at bounding box center [347, 130] width 235 height 41
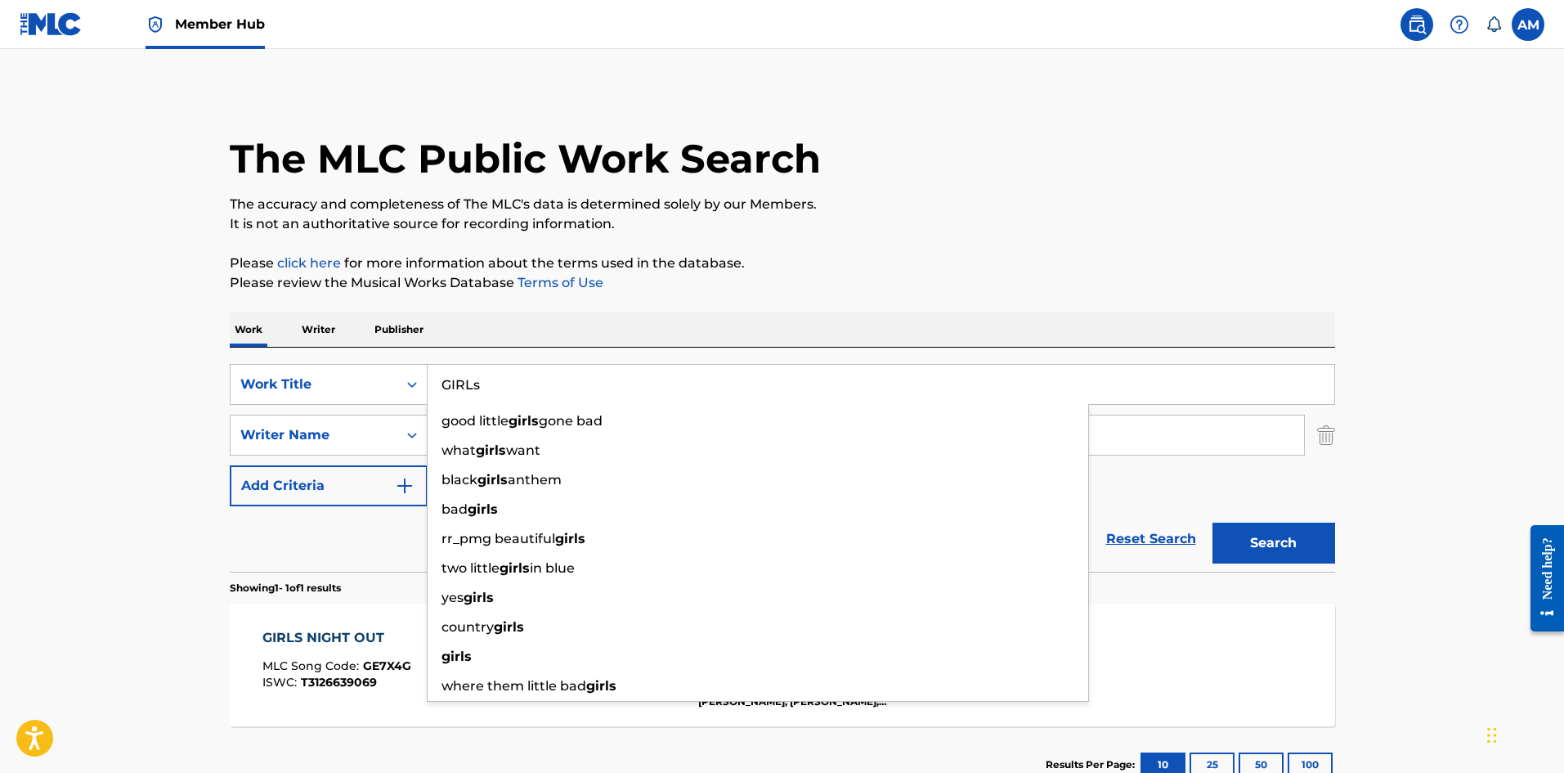
drag, startPoint x: 518, startPoint y: 383, endPoint x: 474, endPoint y: 385, distance: 44.2
click at [474, 385] on input "GIRLs" at bounding box center [881, 384] width 907 height 39
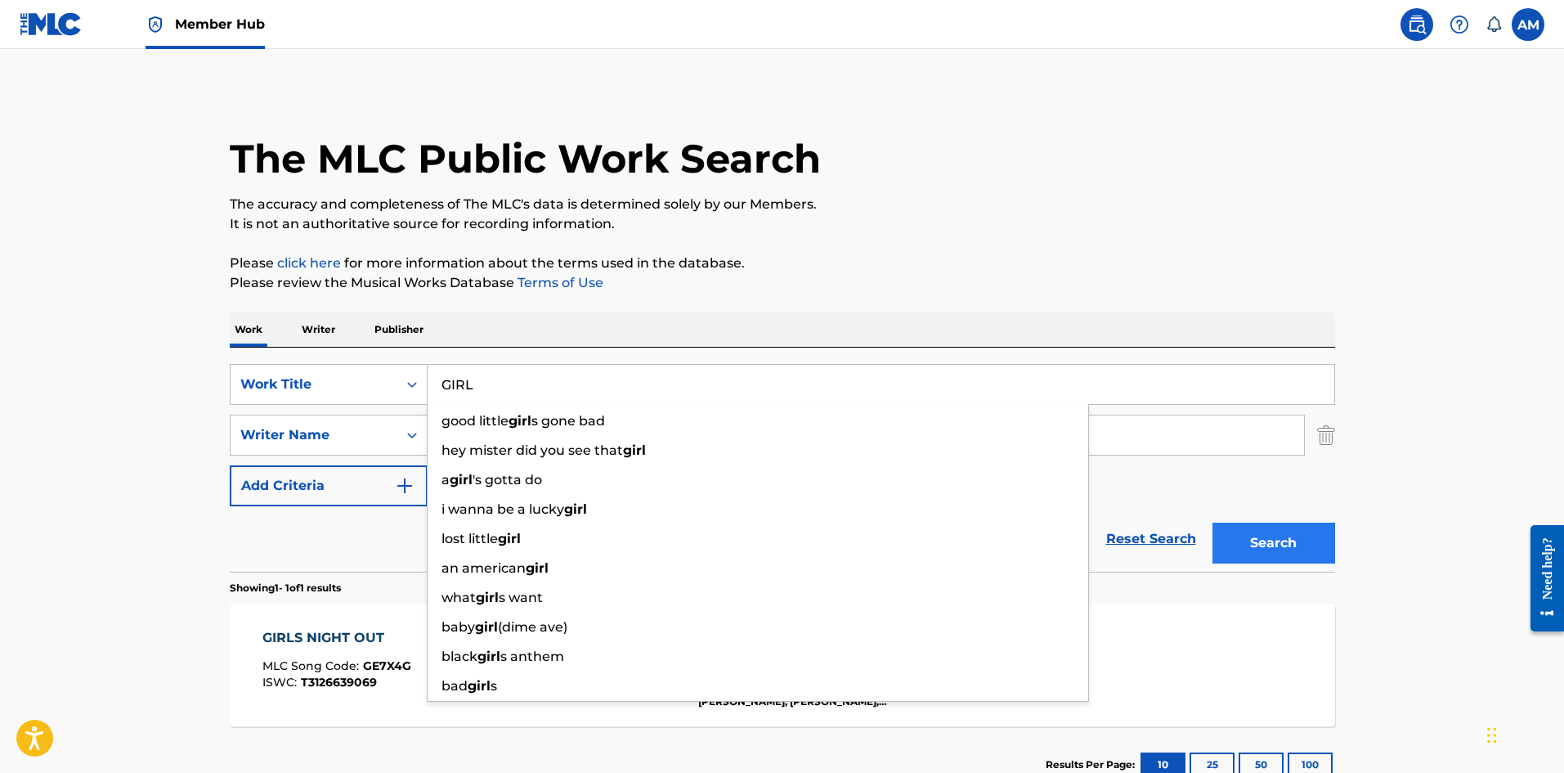
type input "GIRL"
click at [1284, 538] on button "Search" at bounding box center [1274, 542] width 123 height 41
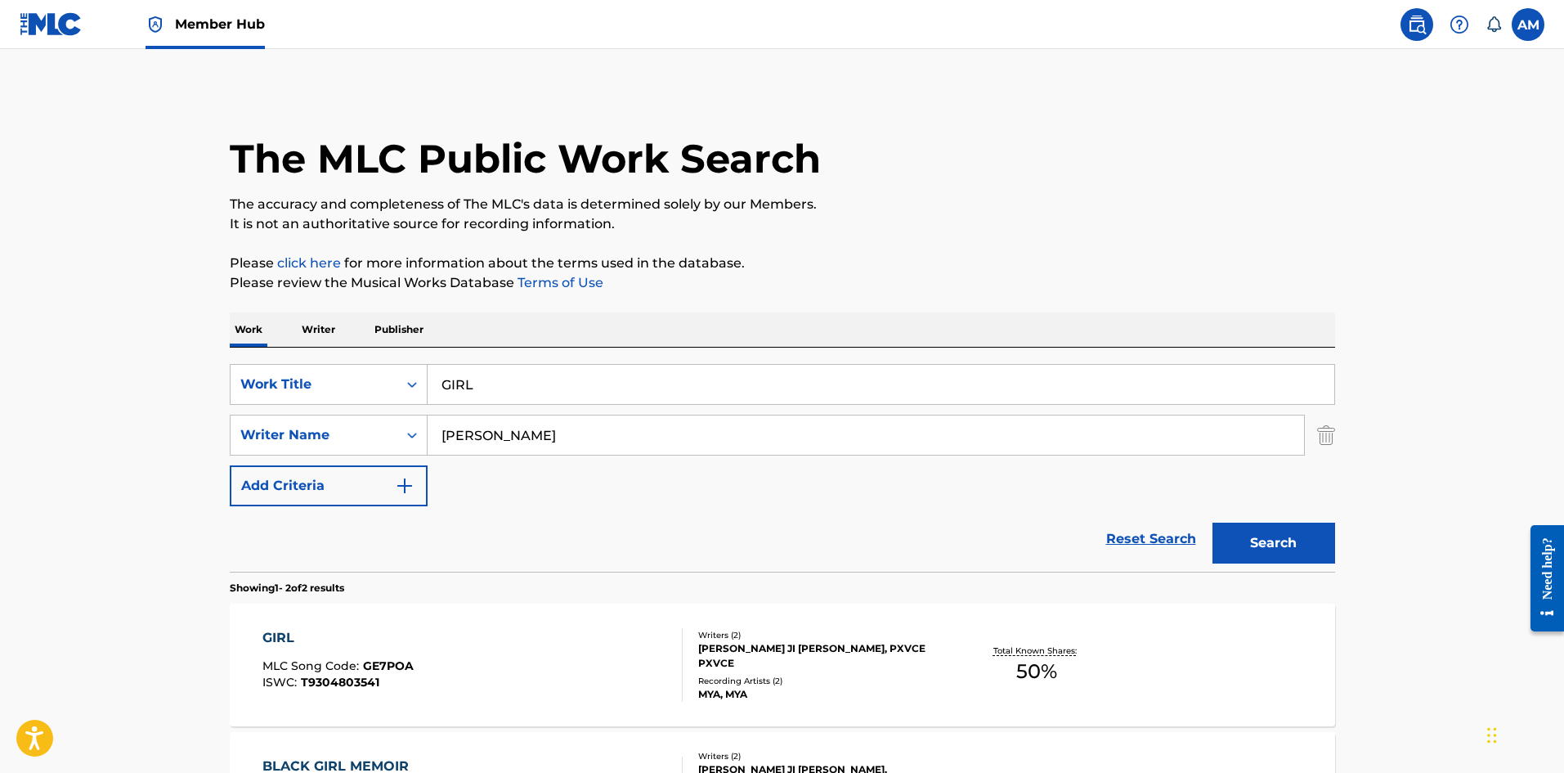
click at [473, 639] on div "GIRL MLC Song Code : GE7POA ISWC : T9304803541" at bounding box center [472, 665] width 420 height 74
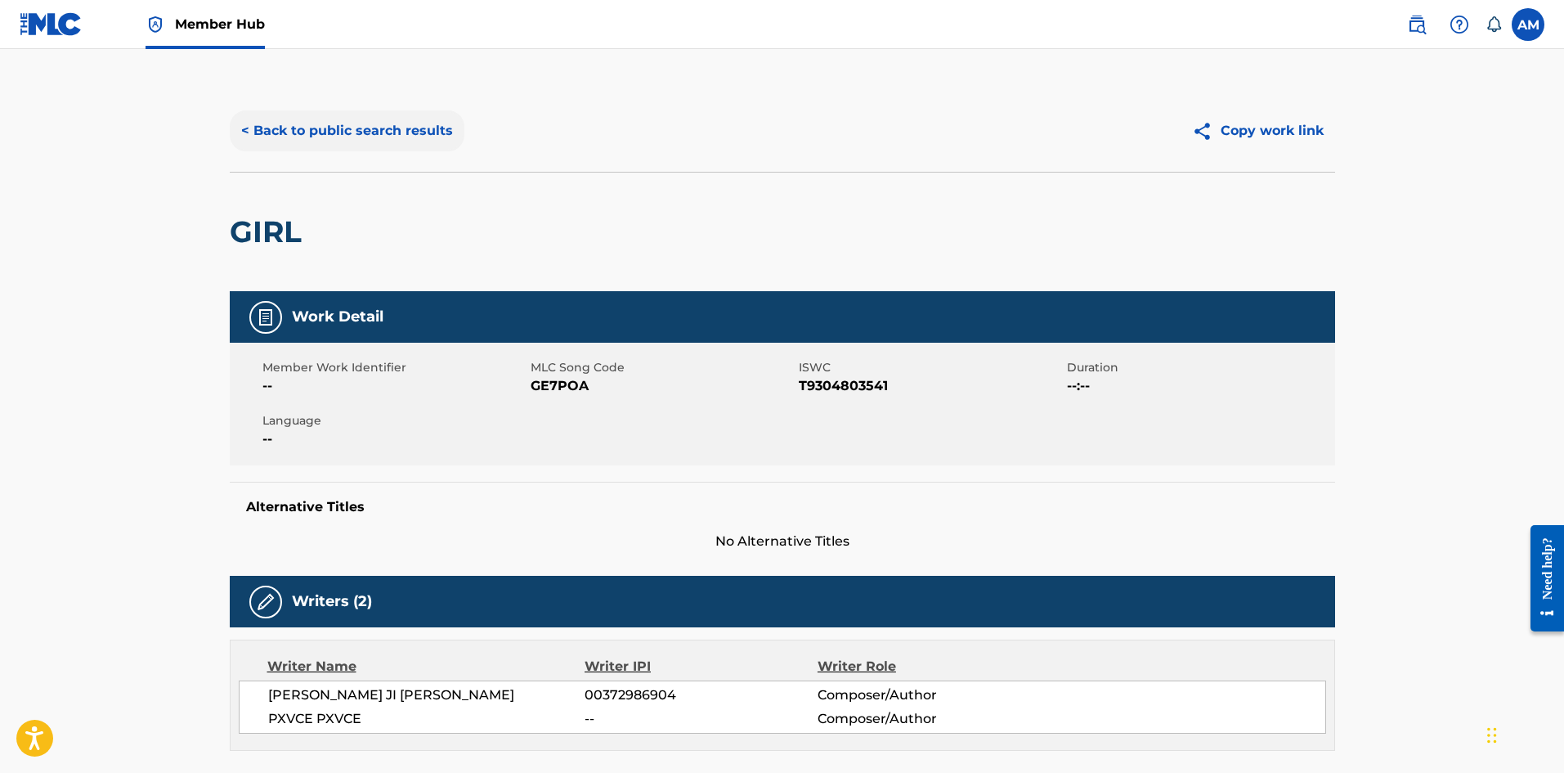
click at [325, 138] on button "< Back to public search results" at bounding box center [347, 130] width 235 height 41
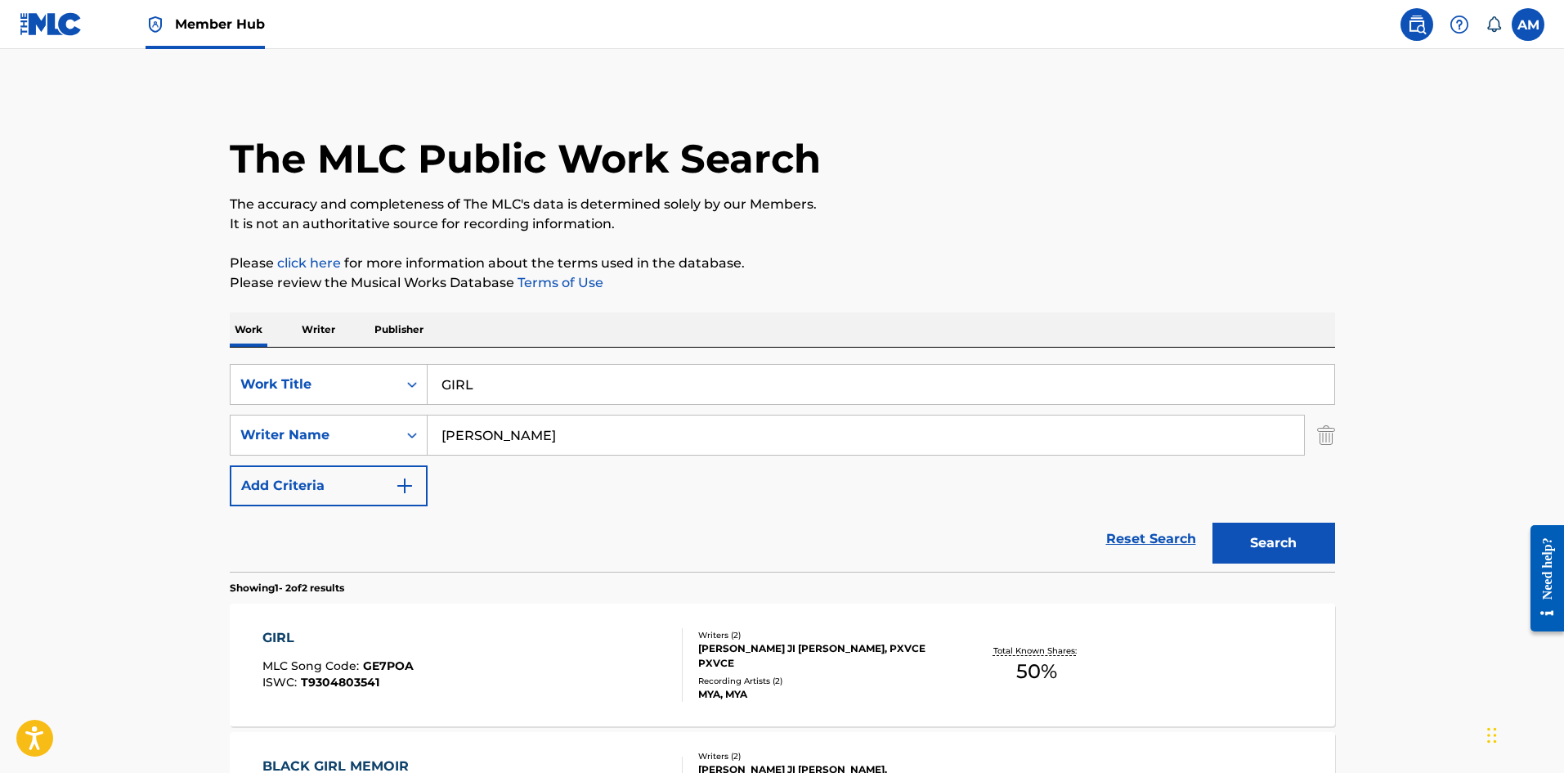
drag, startPoint x: 535, startPoint y: 391, endPoint x: 224, endPoint y: 391, distance: 310.7
click at [224, 391] on div "The MLC Public Work Search The accuracy and completeness of The MLC's data is d…" at bounding box center [782, 510] width 1145 height 841
paste input "I TOLD 'EM"
type input "I TOLD 'EM"
click at [1281, 534] on button "Search" at bounding box center [1274, 542] width 123 height 41
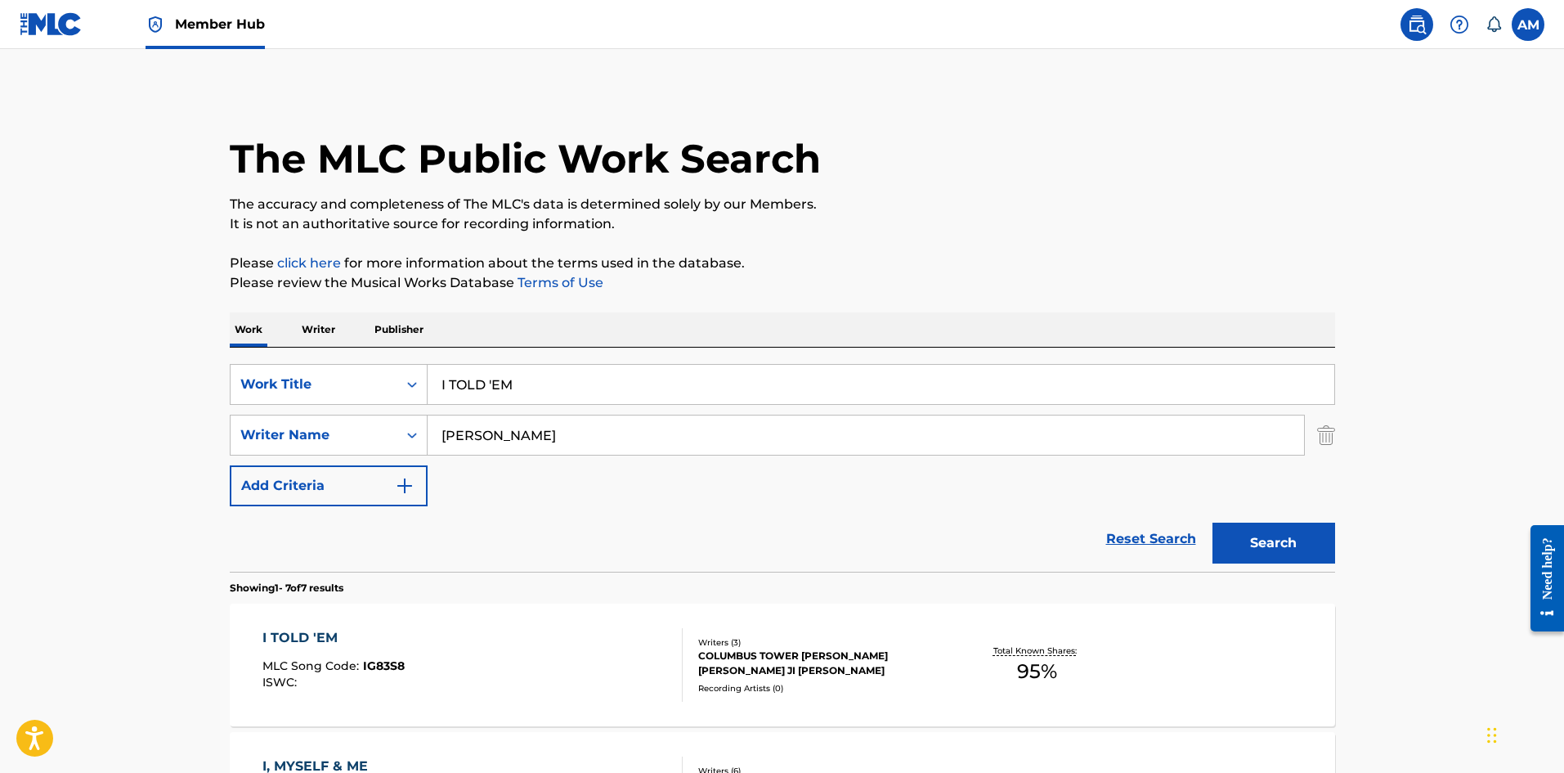
click at [672, 647] on div at bounding box center [675, 665] width 13 height 74
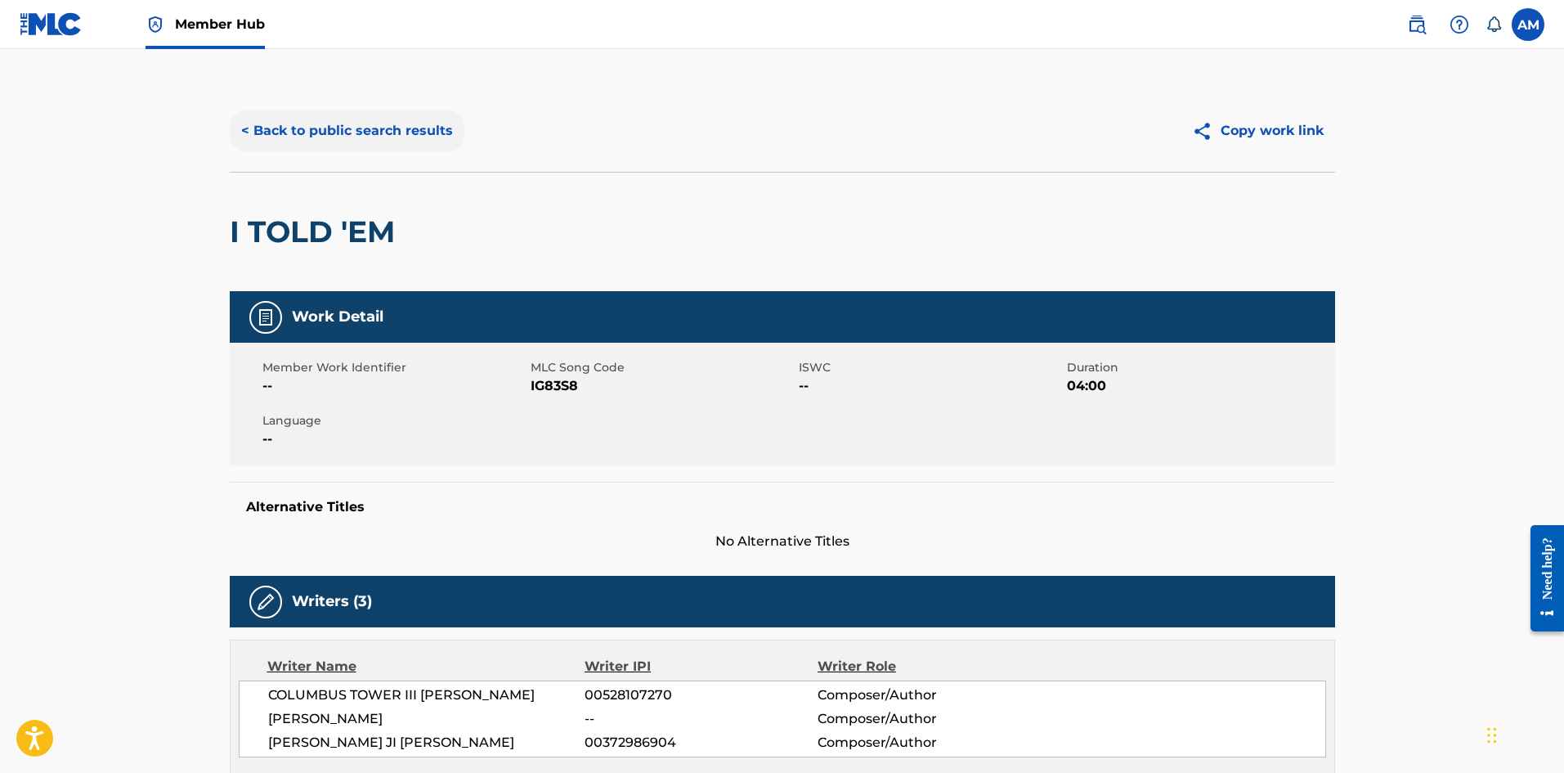
click at [361, 118] on button "< Back to public search results" at bounding box center [347, 130] width 235 height 41
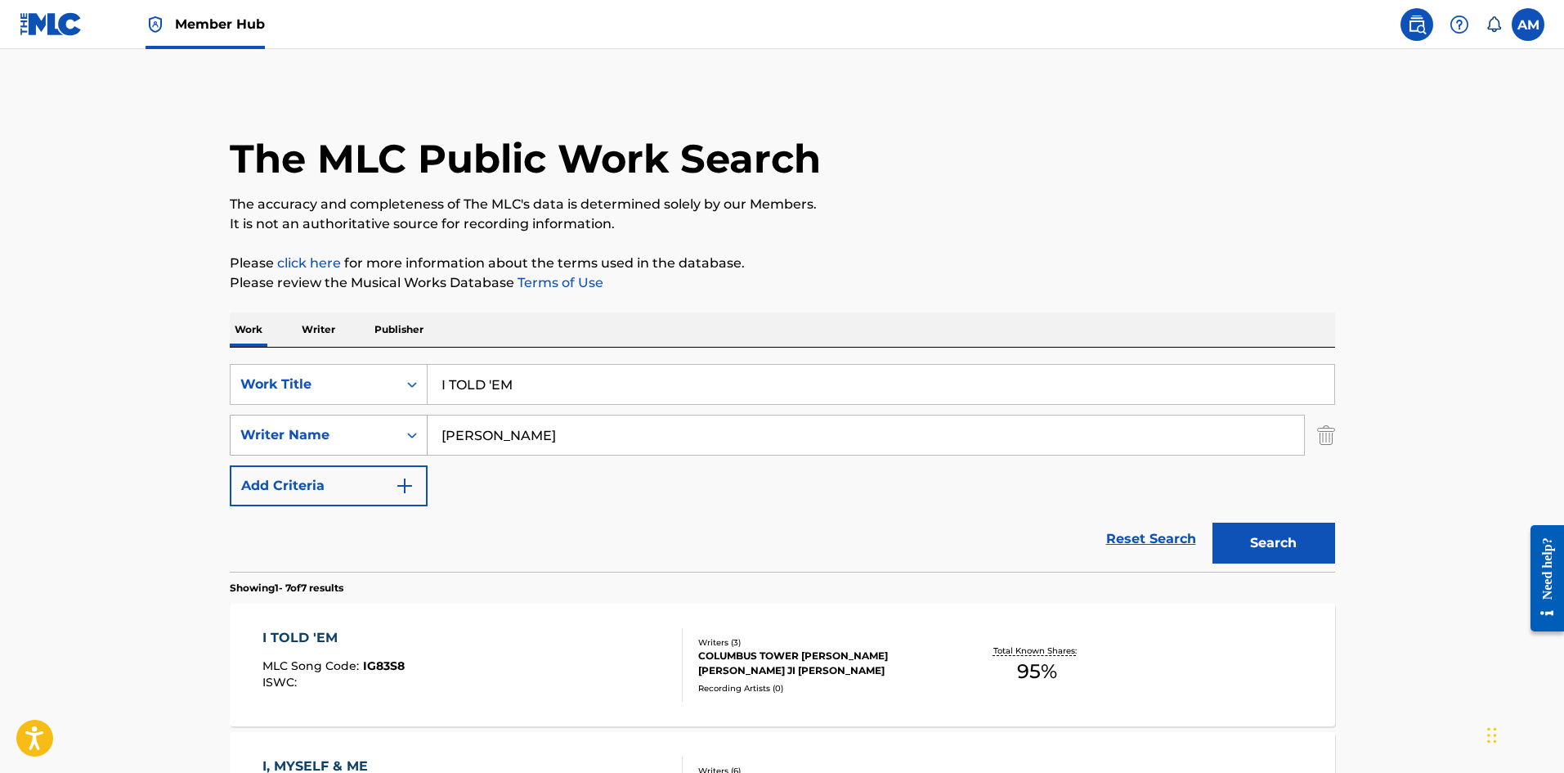
drag, startPoint x: 512, startPoint y: 383, endPoint x: 268, endPoint y: 420, distance: 246.5
paste input "HIGH SCHOOL GIRL"
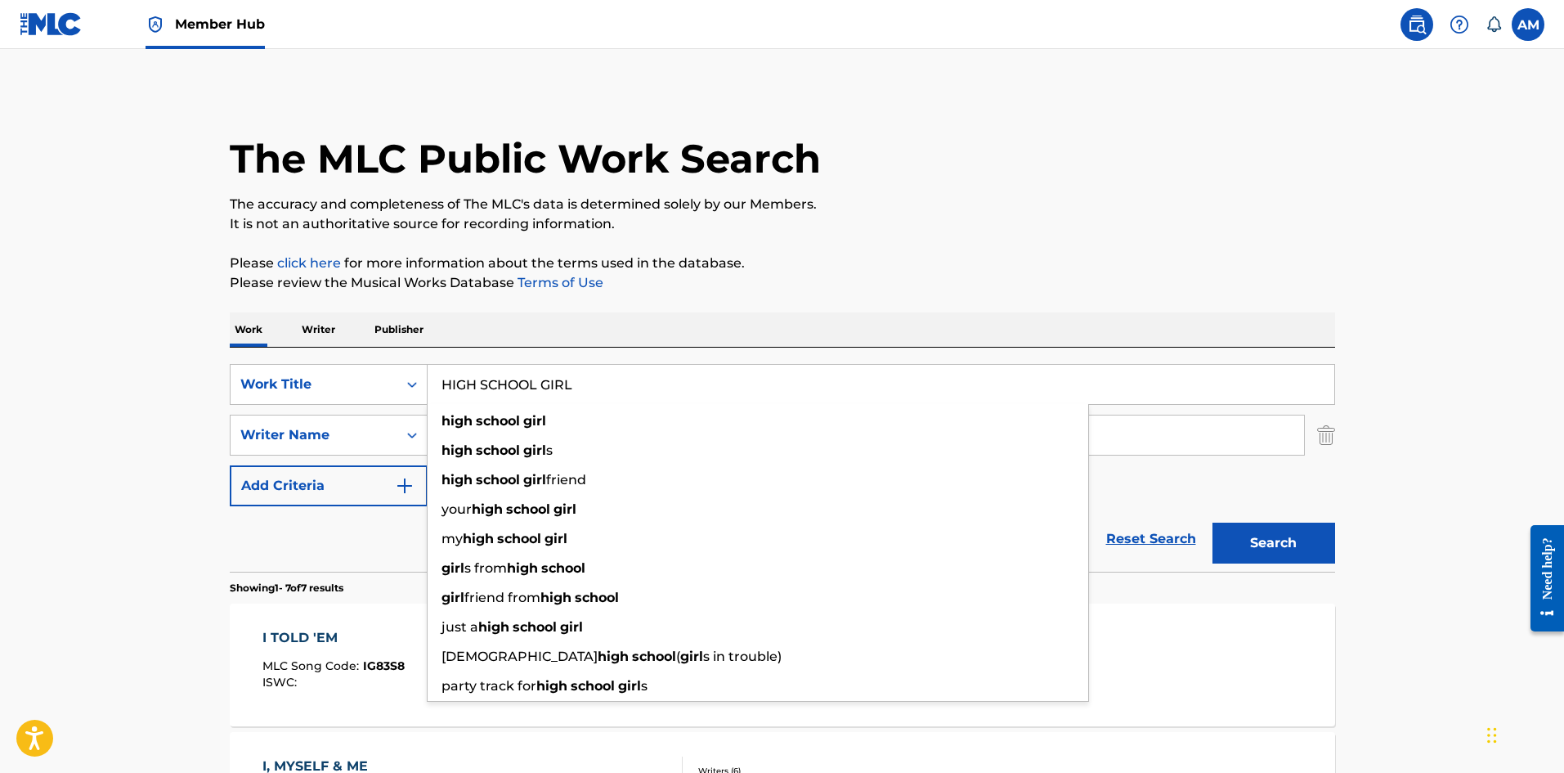
type input "HIGH SCHOOL GIRL"
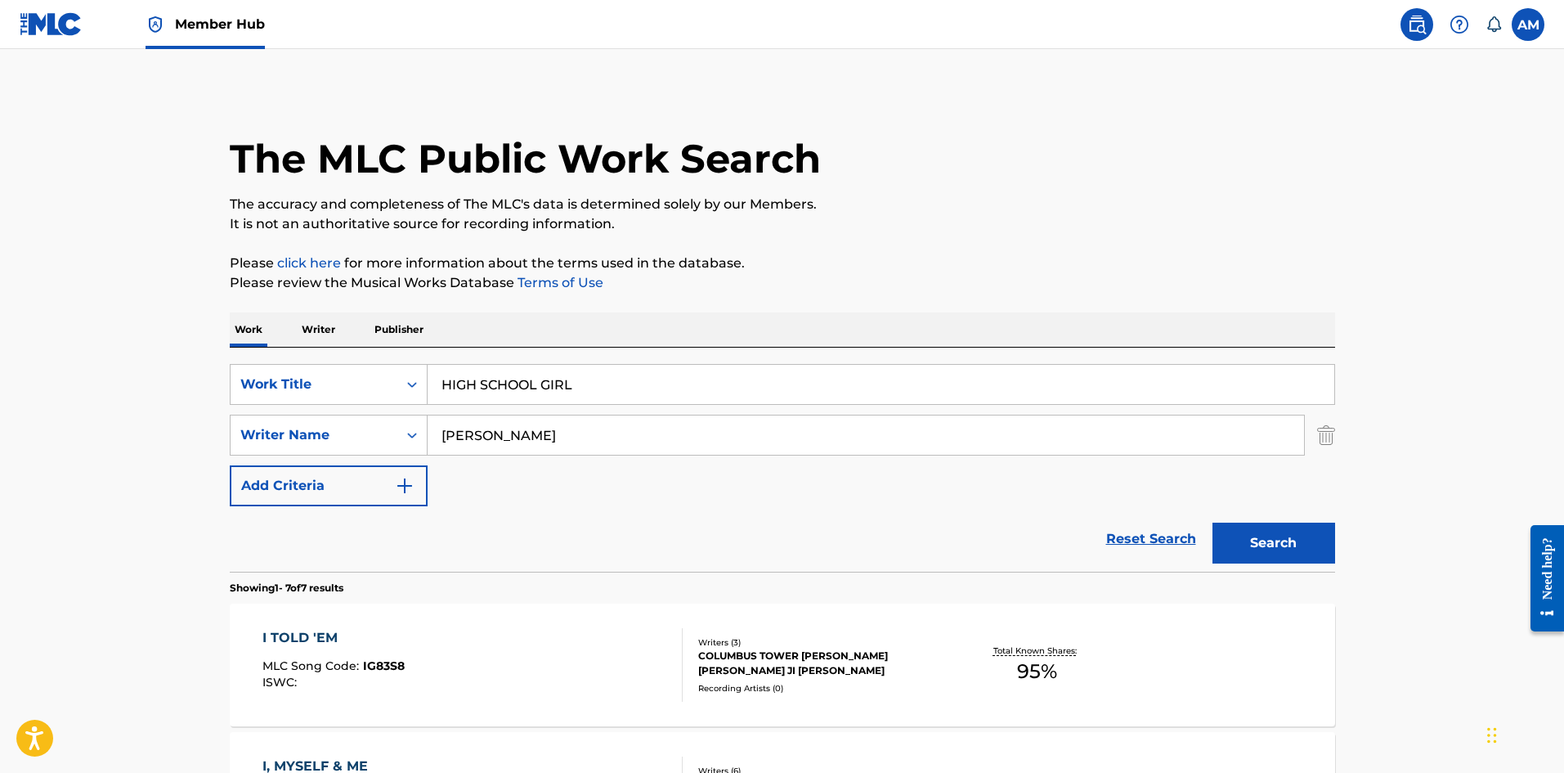
drag, startPoint x: 320, startPoint y: 553, endPoint x: 589, endPoint y: 452, distance: 287.9
click at [333, 545] on div "Reset Search Search" at bounding box center [782, 538] width 1105 height 65
drag, startPoint x: 390, startPoint y: 443, endPoint x: 253, endPoint y: 450, distance: 137.5
click at [253, 449] on div "SearchWithCriteria16834b73-bdb4-4ad5-ae5e-c2435b923a80 Writer Name HICKMON" at bounding box center [782, 435] width 1105 height 41
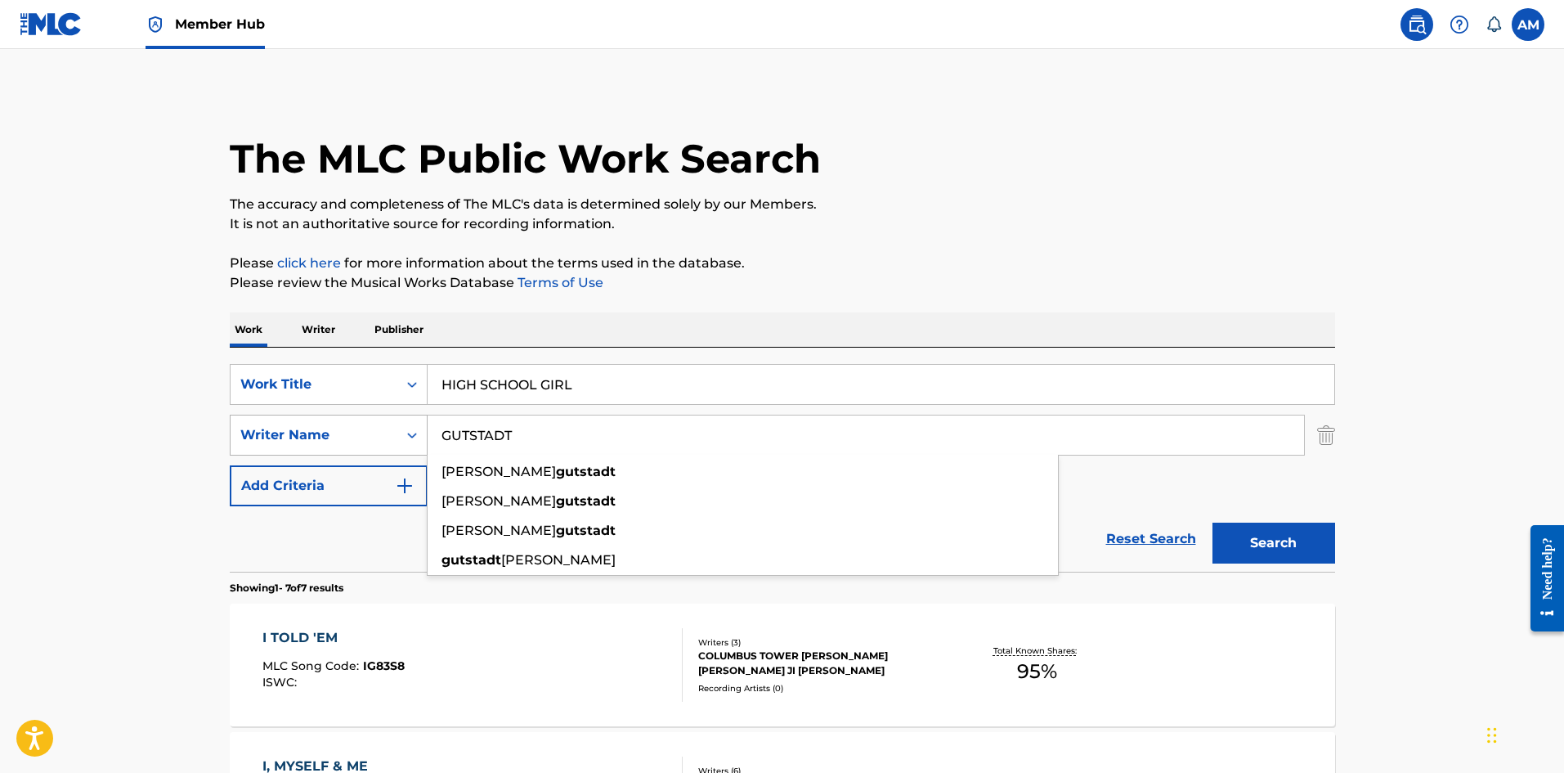
click at [1213, 522] on button "Search" at bounding box center [1274, 542] width 123 height 41
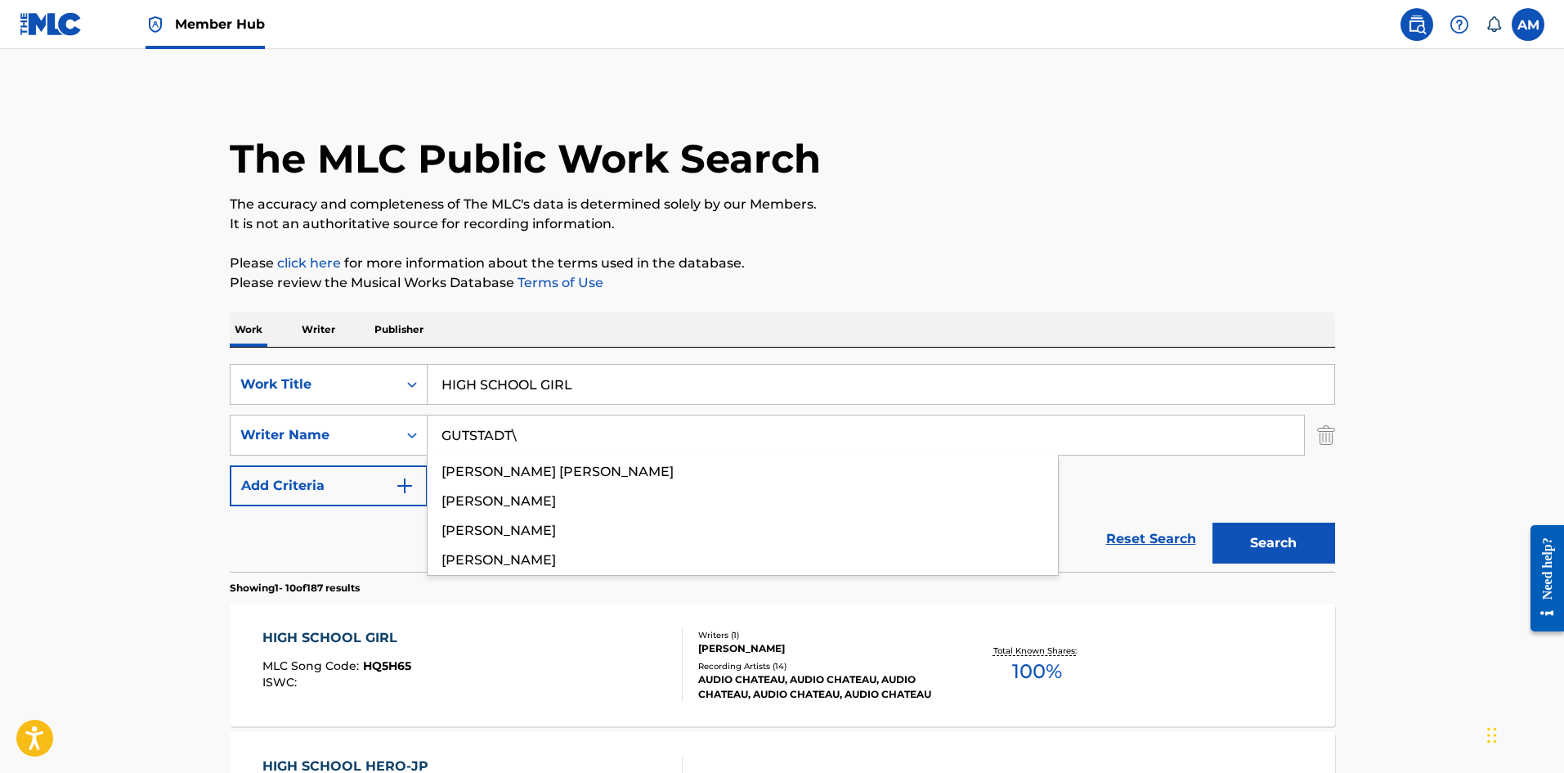
type input "GUTSTADT\"
click at [526, 655] on div "HIGH SCHOOL GIRL MLC Song Code : HQ5H65 ISWC :" at bounding box center [472, 665] width 420 height 74
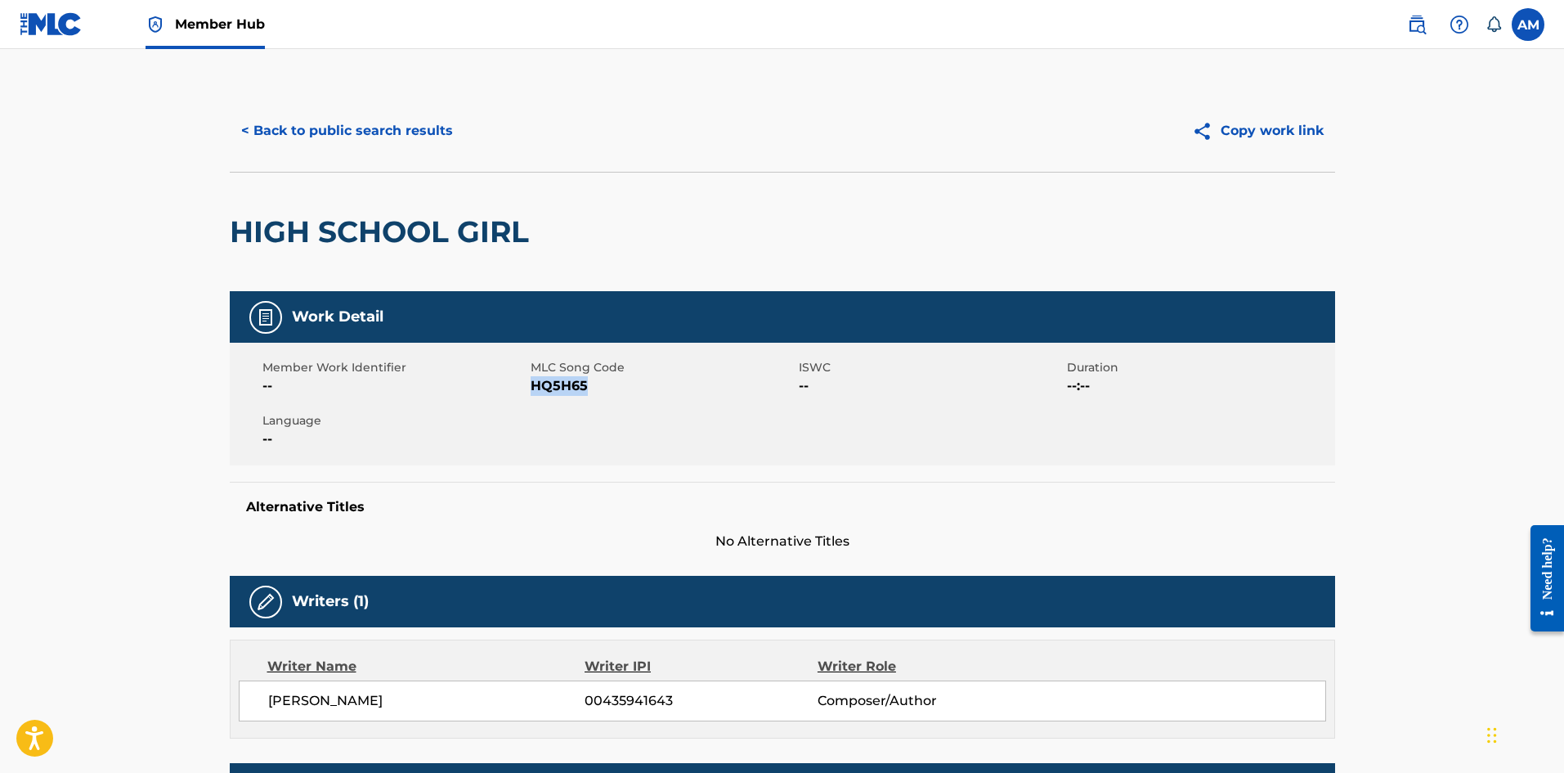
drag, startPoint x: 588, startPoint y: 392, endPoint x: 530, endPoint y: 392, distance: 58.1
click at [531, 392] on span "HQ5H65" at bounding box center [663, 386] width 264 height 20
copy span "HQ5H65"
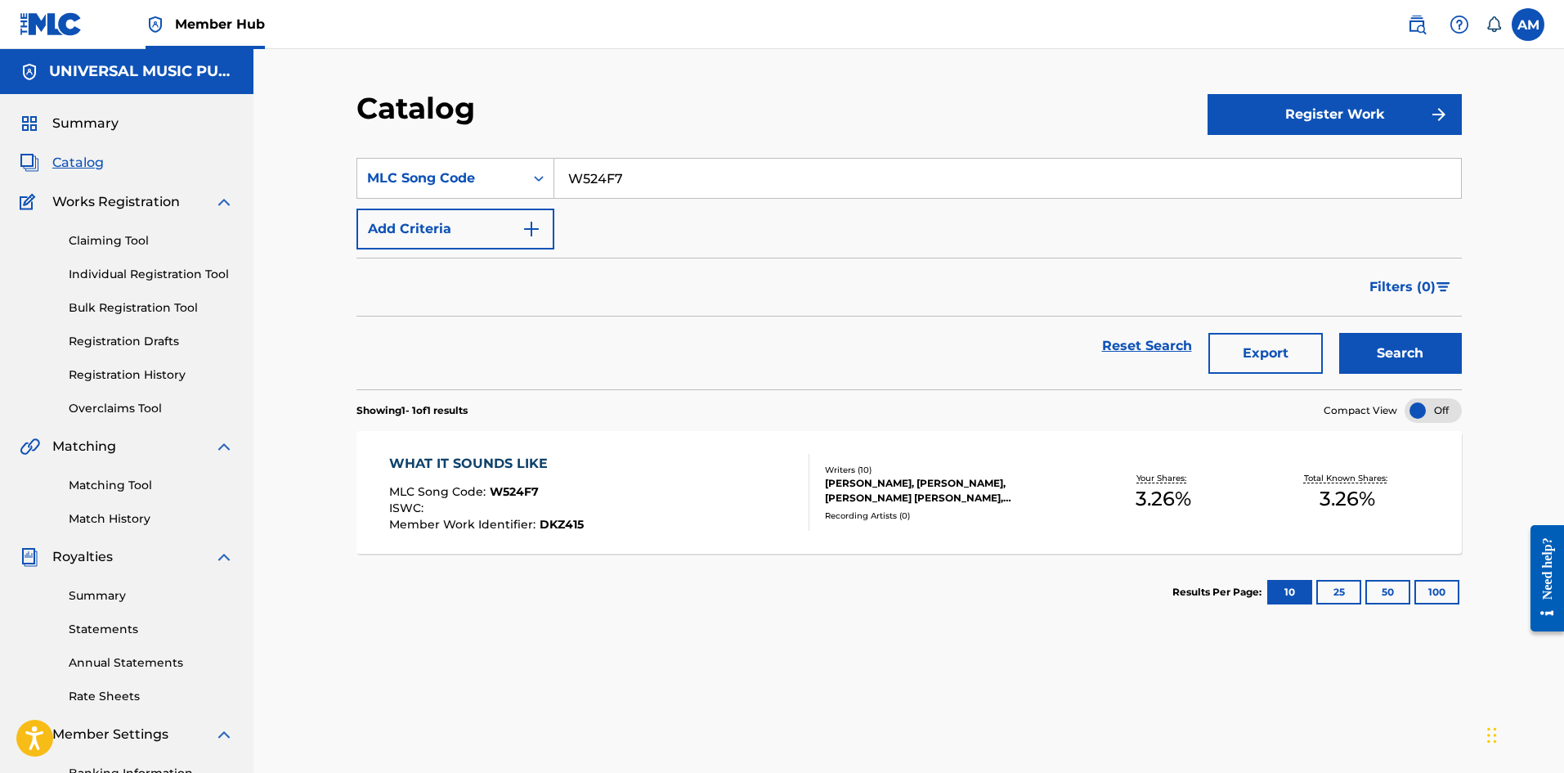
drag, startPoint x: 655, startPoint y: 193, endPoint x: 333, endPoint y: 182, distance: 322.3
click at [334, 182] on div "Catalog Register Work SearchWithCriteria4558be78-8137-48d6-a61e-f9d88f2d100e ML…" at bounding box center [908, 475] width 1311 height 853
paste input "GE7POA"
type input "GE7POA"
click at [1401, 351] on button "Search" at bounding box center [1400, 353] width 123 height 41
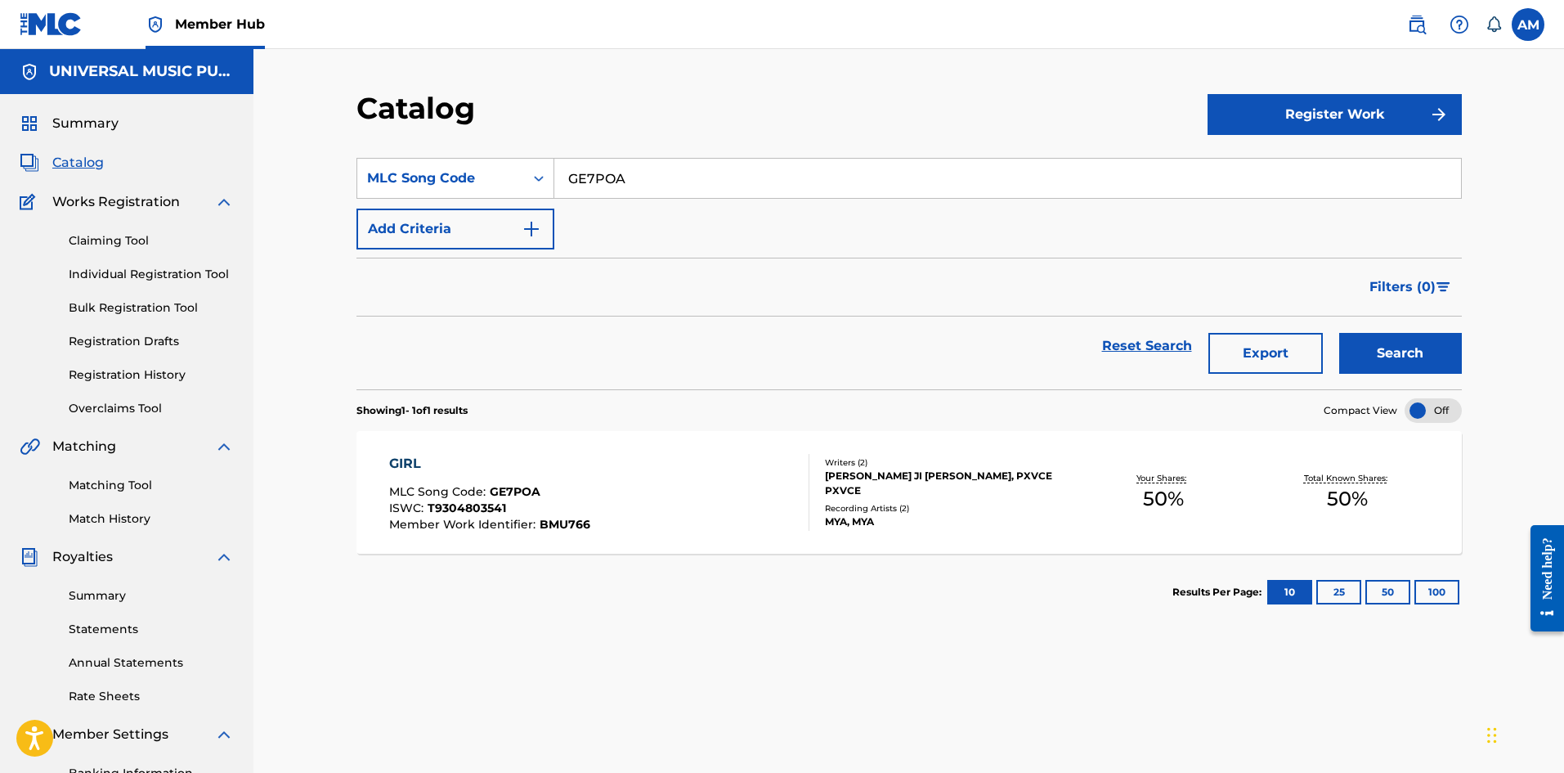
click at [948, 502] on div "Recording Artists ( 2 )" at bounding box center [948, 508] width 247 height 12
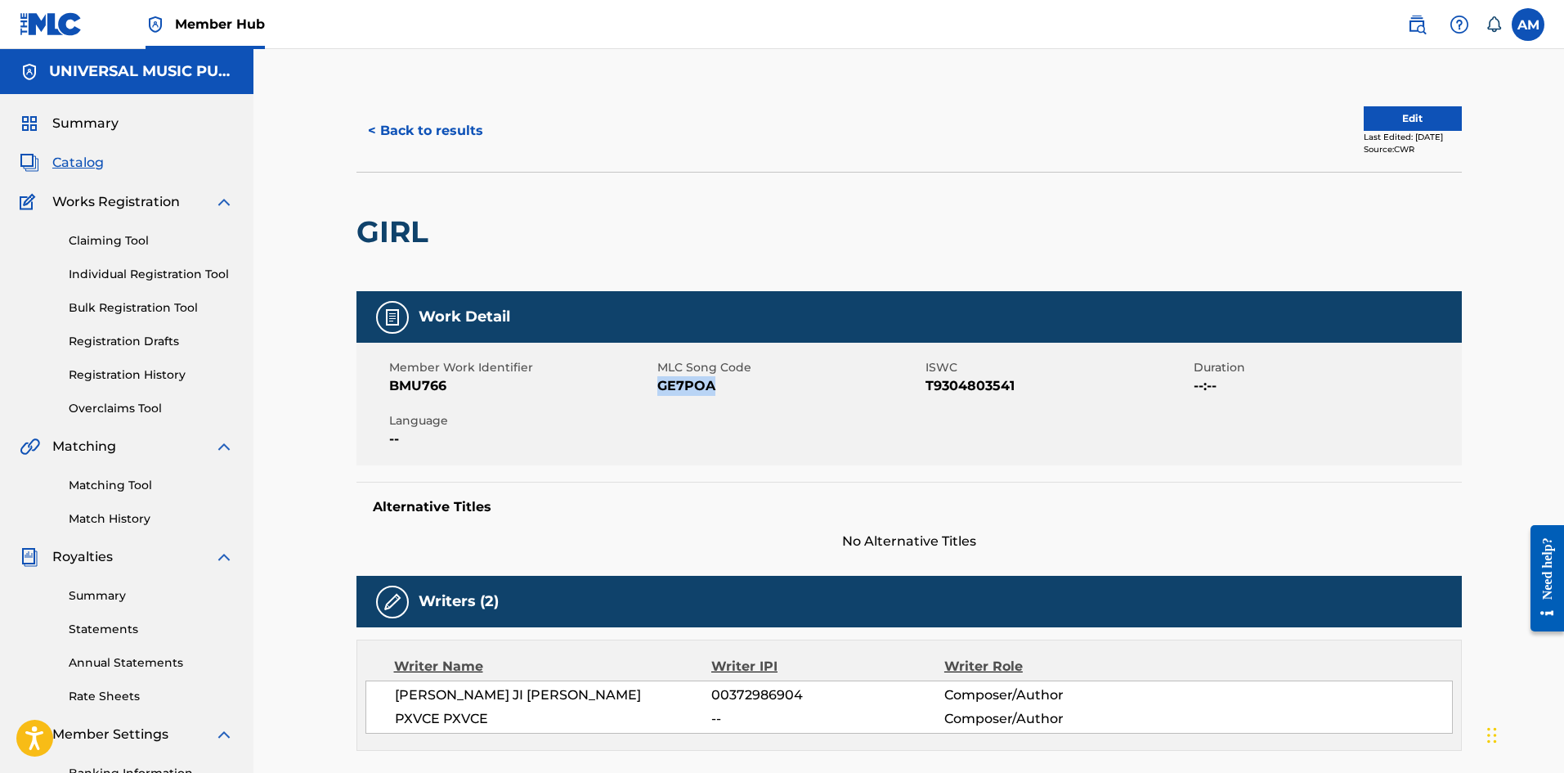
drag, startPoint x: 717, startPoint y: 388, endPoint x: 661, endPoint y: 387, distance: 55.6
click at [661, 387] on span "GE7POA" at bounding box center [789, 386] width 264 height 20
copy span "GE7POA"
